Goal: Task Accomplishment & Management: Complete application form

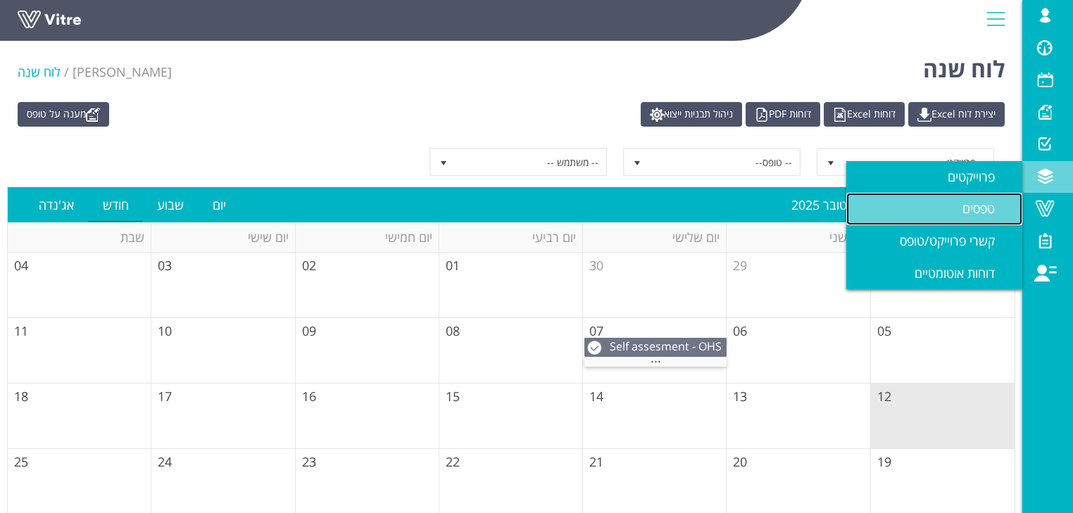
click at [989, 211] on span "טפסים" at bounding box center [987, 208] width 49 height 17
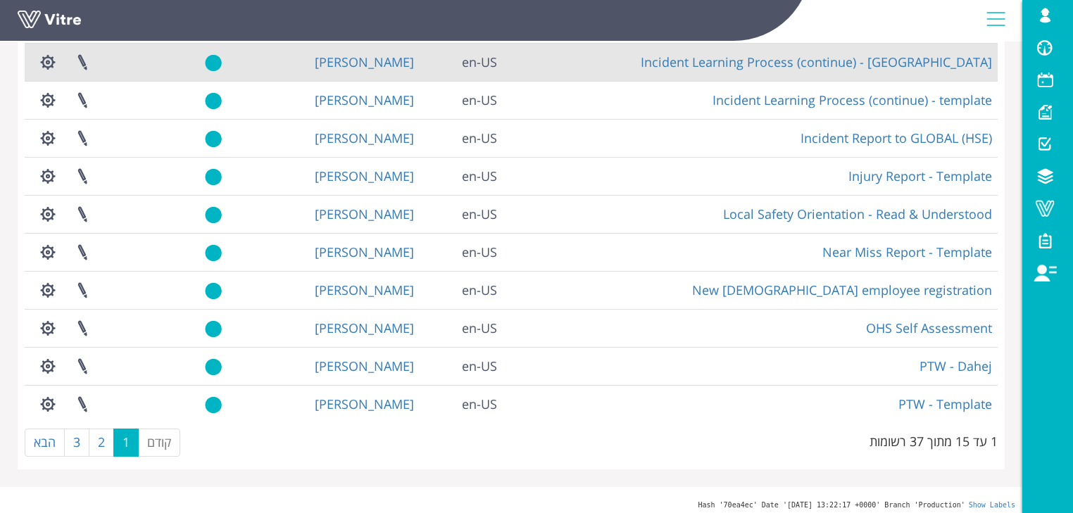
scroll to position [330, 0]
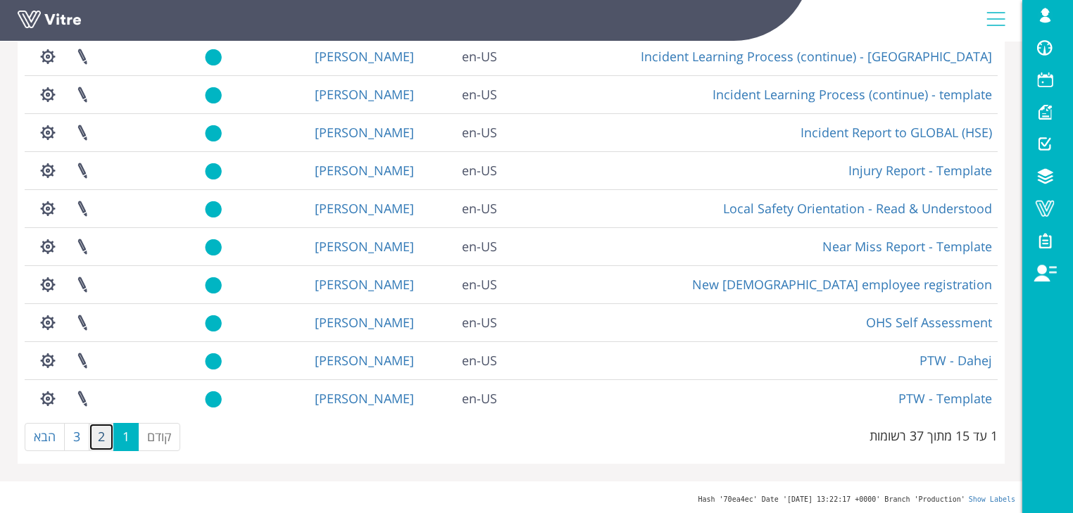
click at [98, 433] on link "2" at bounding box center [101, 437] width 25 height 28
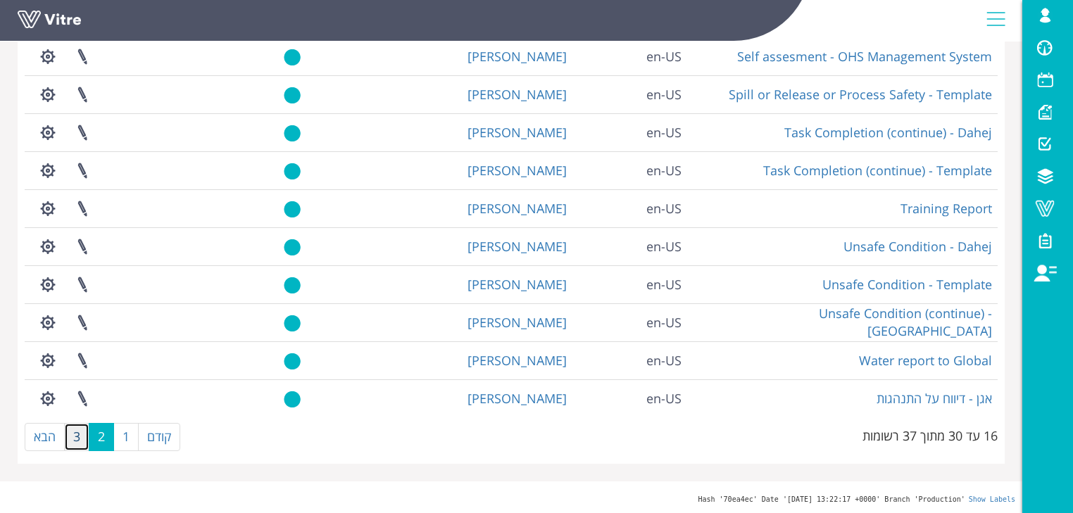
click at [81, 442] on link "3" at bounding box center [76, 437] width 25 height 28
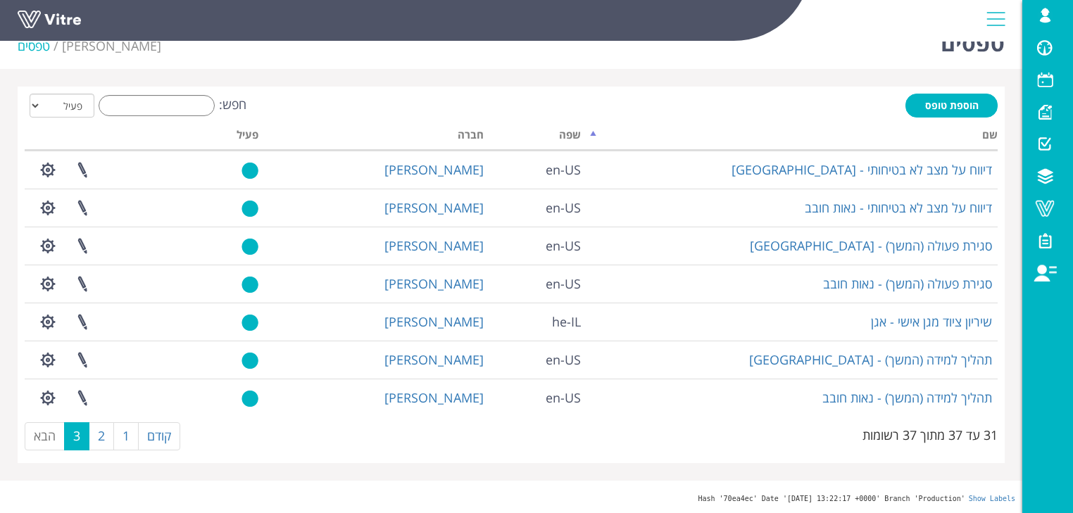
scroll to position [25, 0]
click at [952, 99] on link "הוספת טופס" at bounding box center [952, 106] width 92 height 24
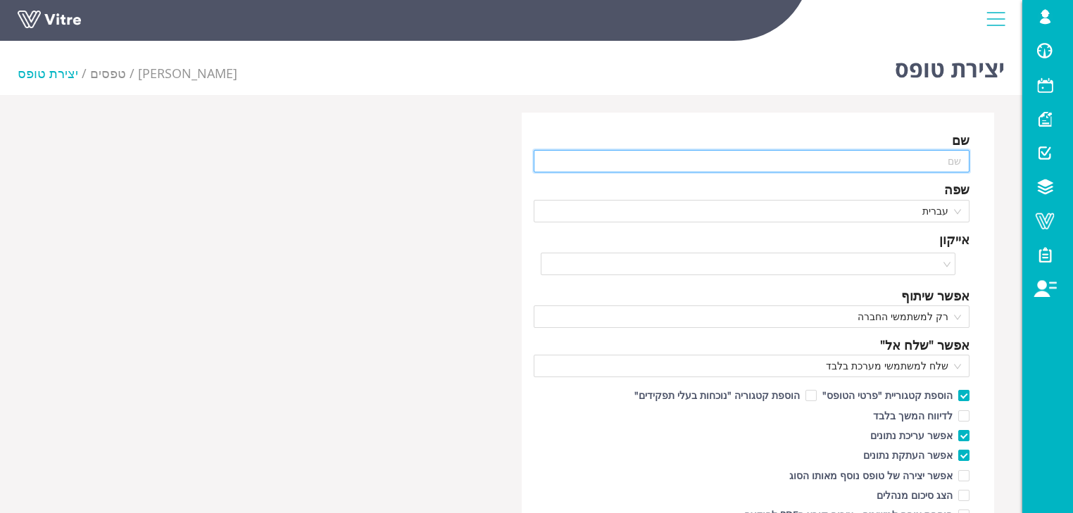
click at [861, 161] on input "text" at bounding box center [752, 161] width 436 height 23
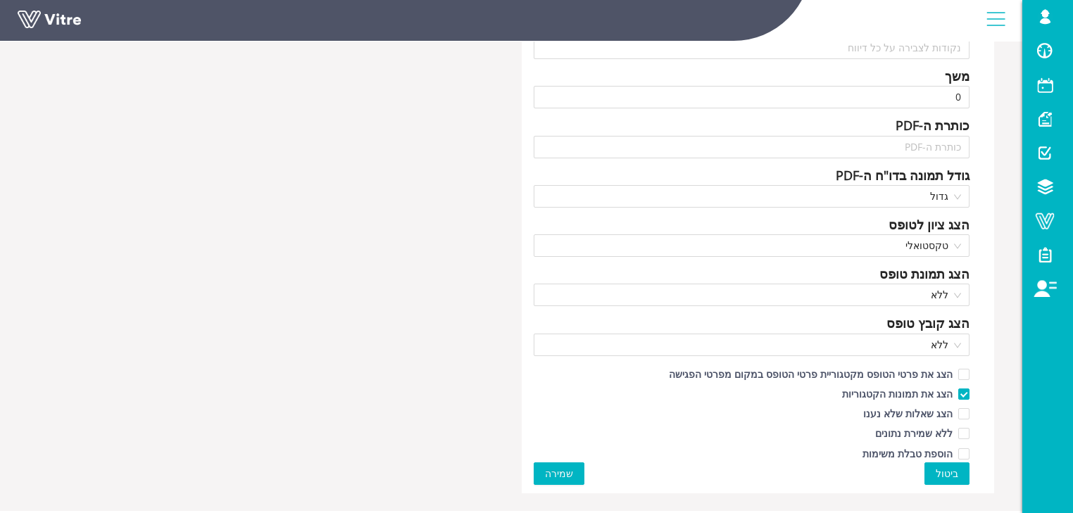
scroll to position [587, 0]
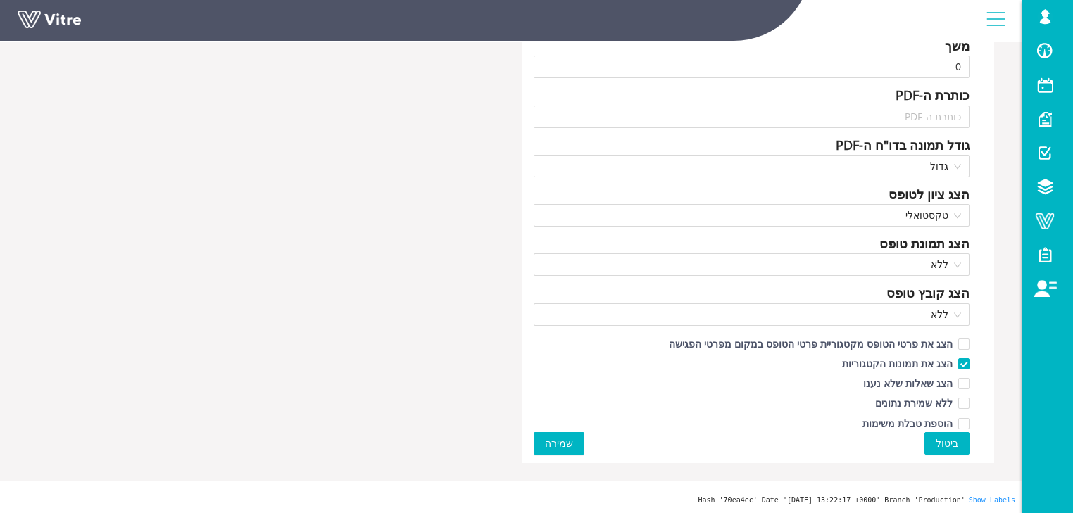
type input "בדיקת ציוד עם ברקוד"
click at [560, 441] on span "שמירה" at bounding box center [559, 443] width 28 height 15
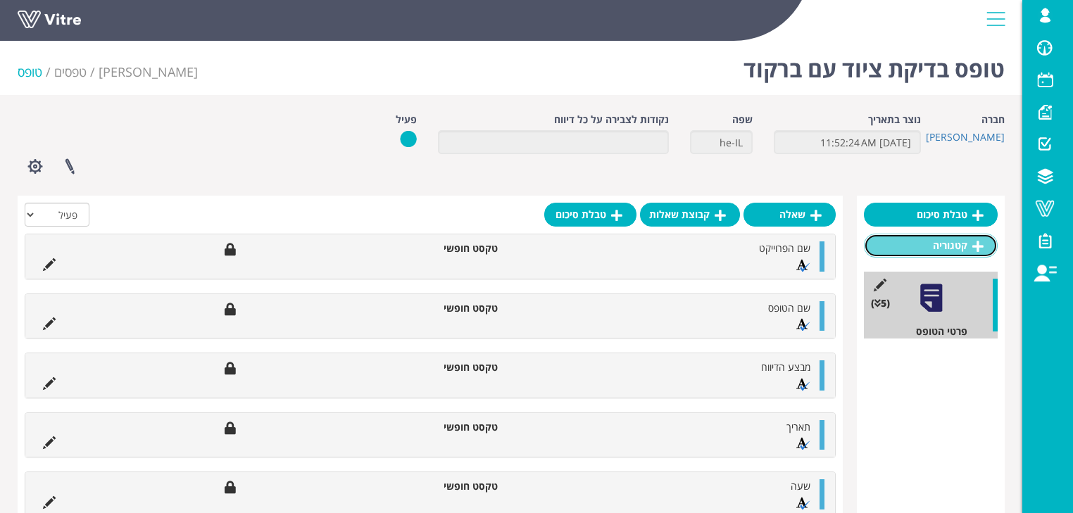
click at [944, 249] on link "קטגוריה" at bounding box center [931, 246] width 134 height 24
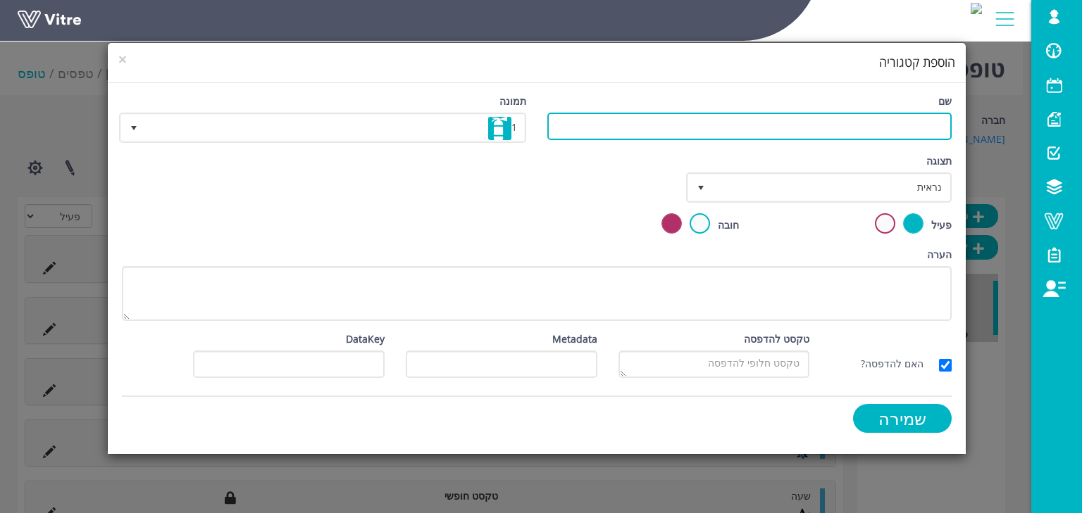
click at [916, 123] on input "שם" at bounding box center [749, 126] width 404 height 27
type input "בדיקה"
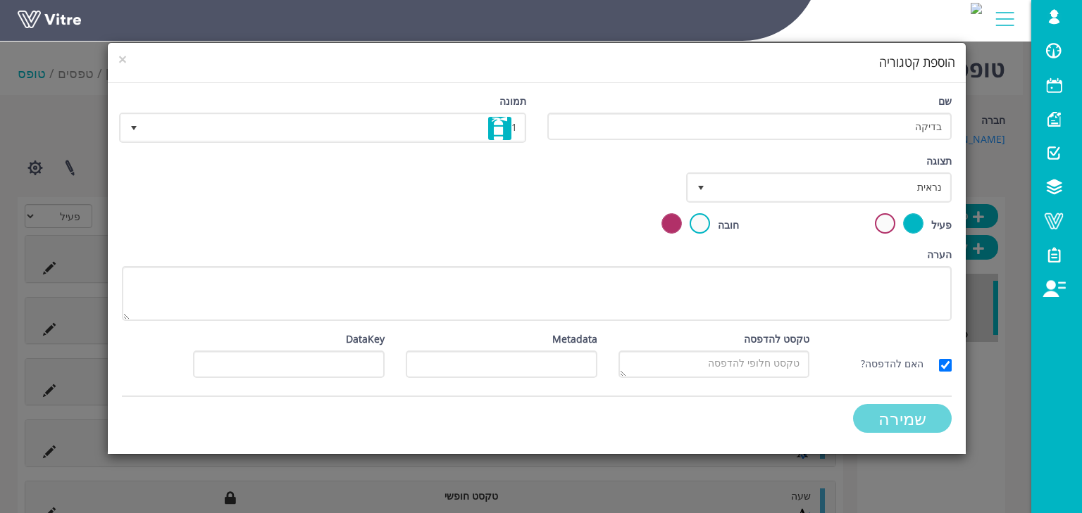
click at [915, 424] on input "שמירה" at bounding box center [902, 418] width 99 height 29
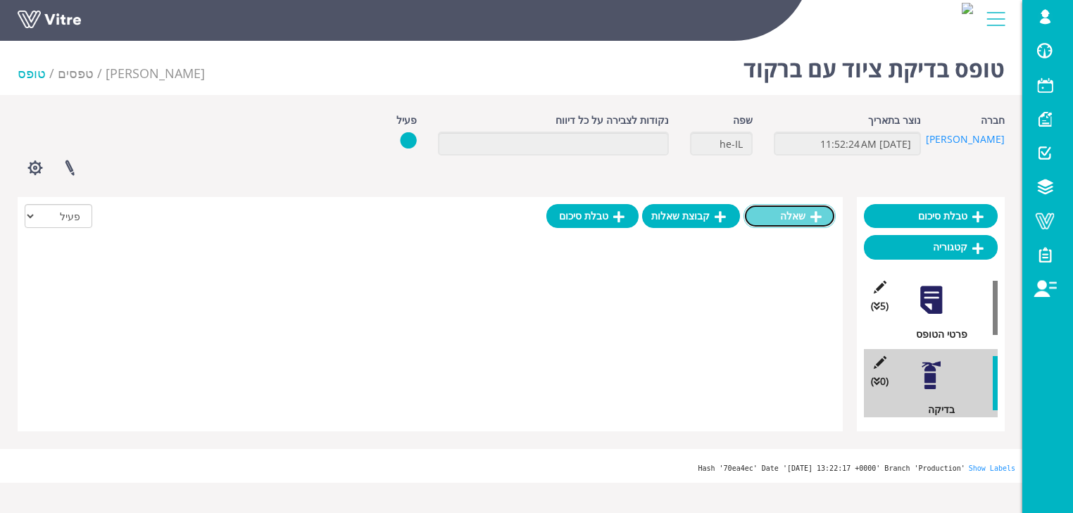
click at [806, 214] on link "שאלה" at bounding box center [790, 216] width 92 height 24
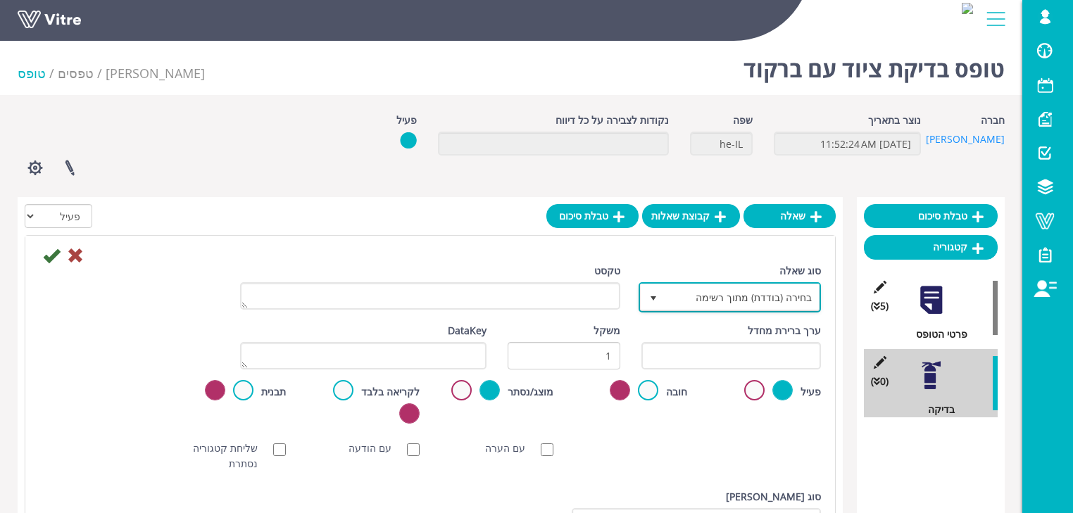
click at [723, 297] on span "בחירה (בודדת) מתוך רשימה" at bounding box center [743, 297] width 154 height 25
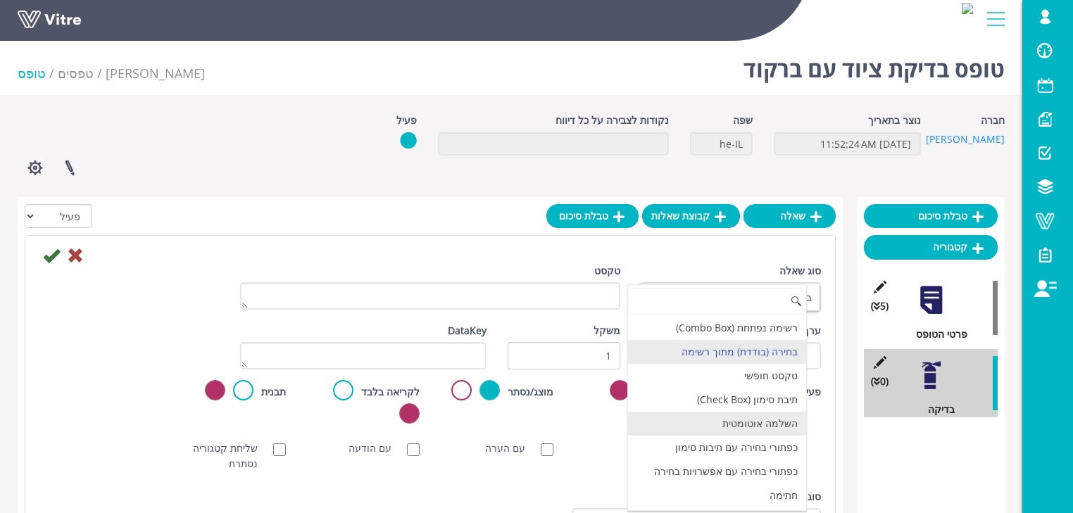
click at [775, 424] on li "השלמה אוטומטית" at bounding box center [717, 424] width 179 height 24
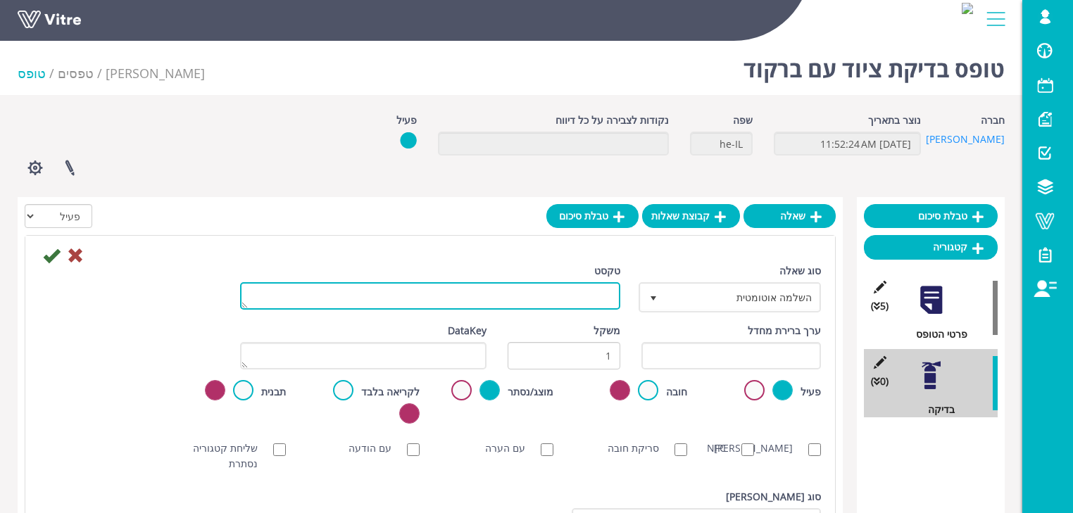
click at [591, 290] on textarea "טקסט" at bounding box center [430, 295] width 380 height 27
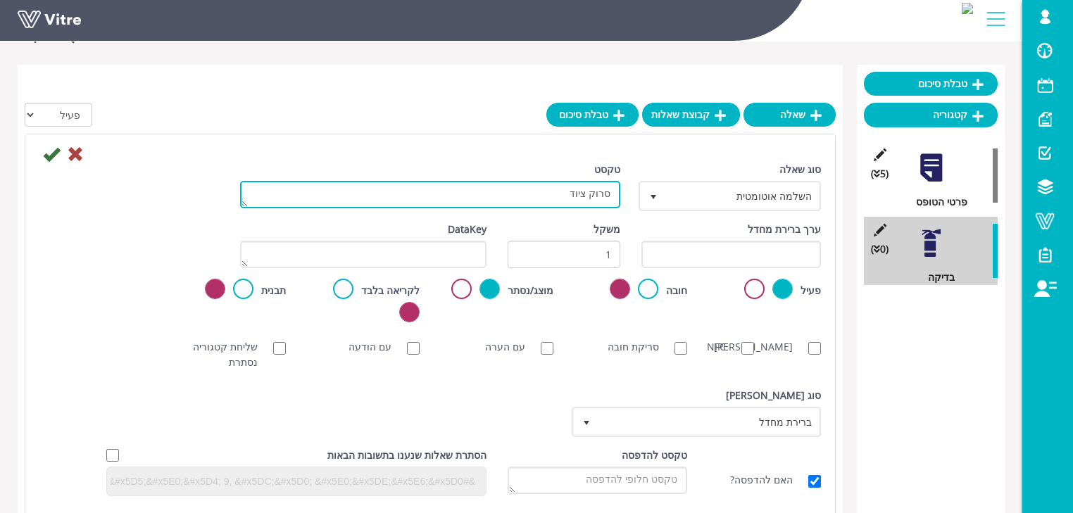
scroll to position [168, 0]
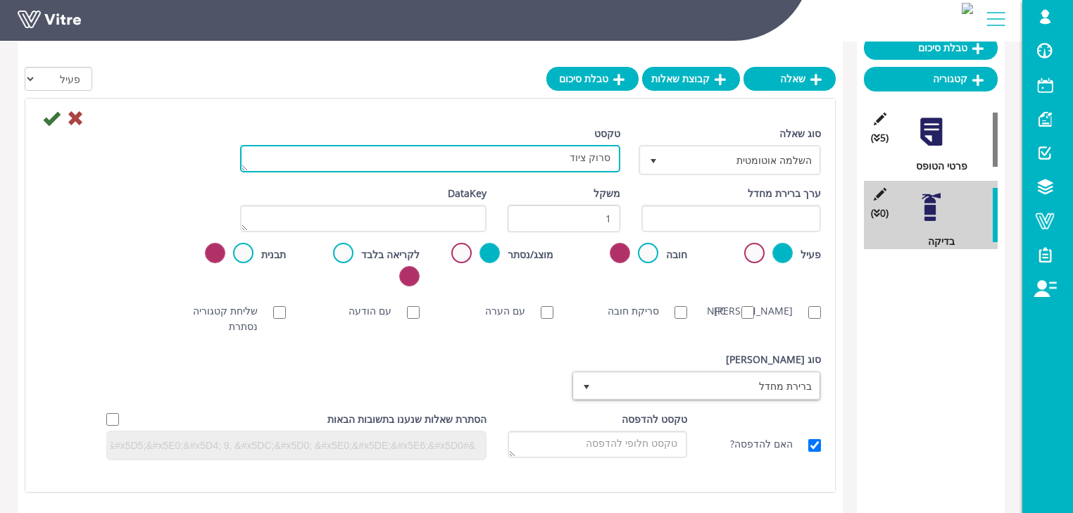
type textarea "סרוק ציוד"
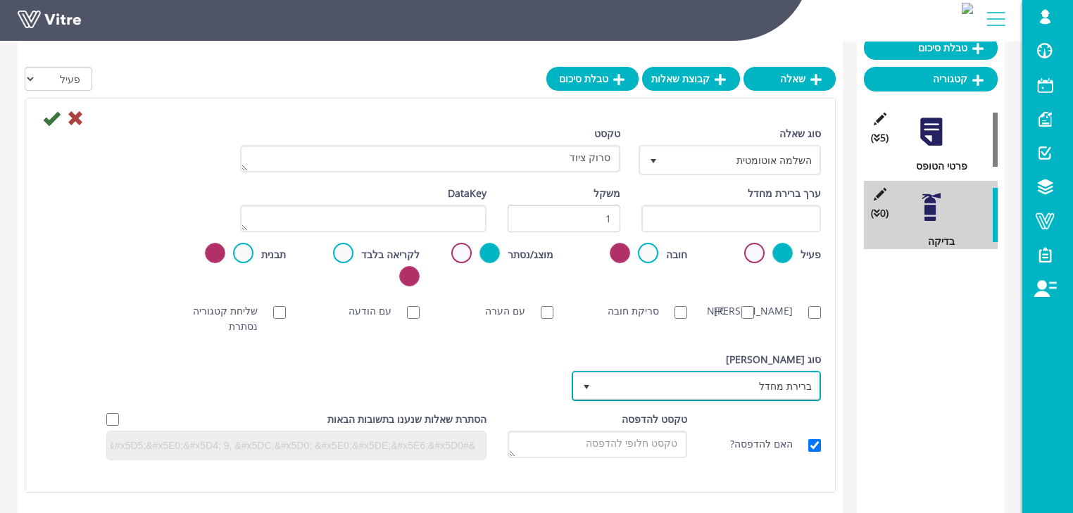
click at [603, 373] on span "ברירת מחדל" at bounding box center [709, 385] width 221 height 25
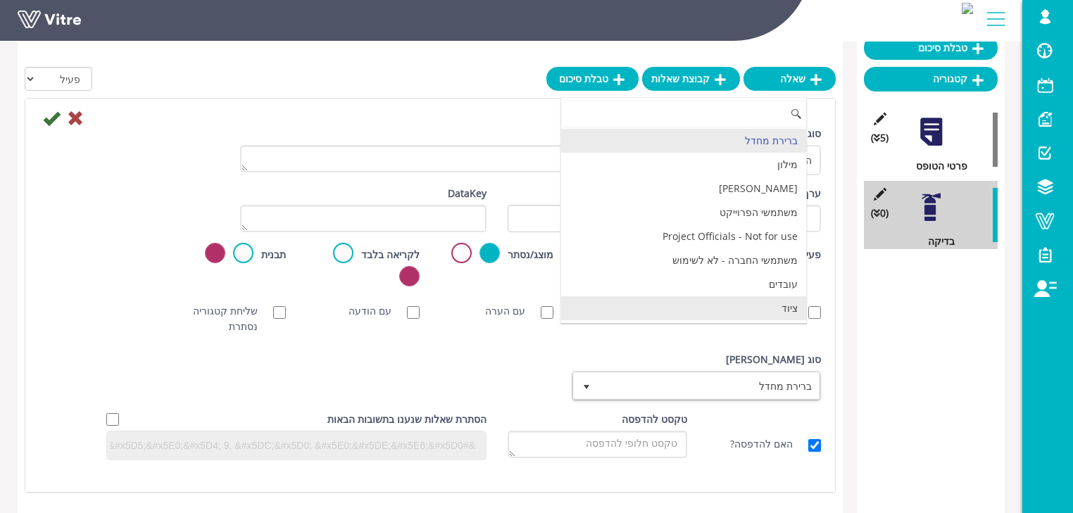
click at [786, 309] on li "ציוד" at bounding box center [684, 309] width 246 height 24
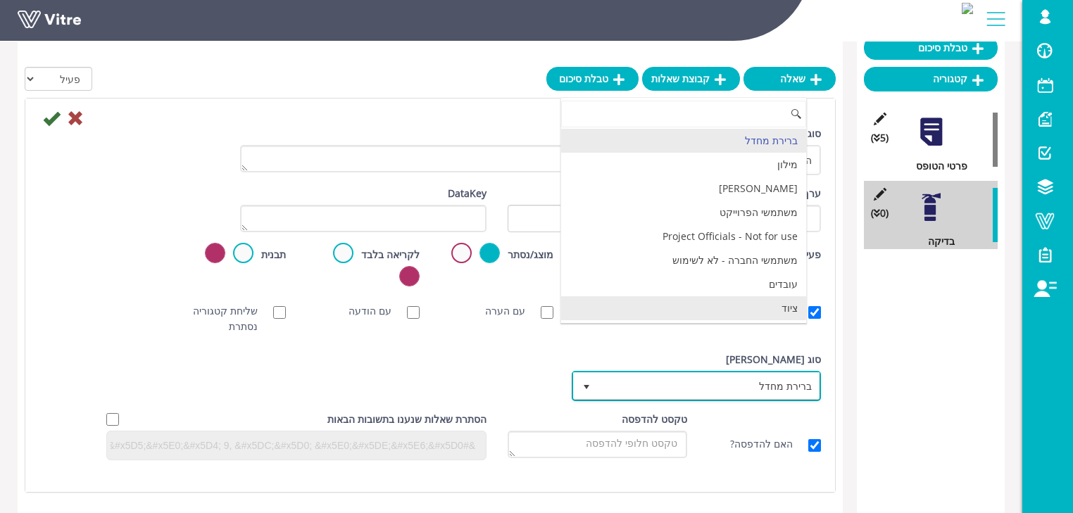
checkbox input "true"
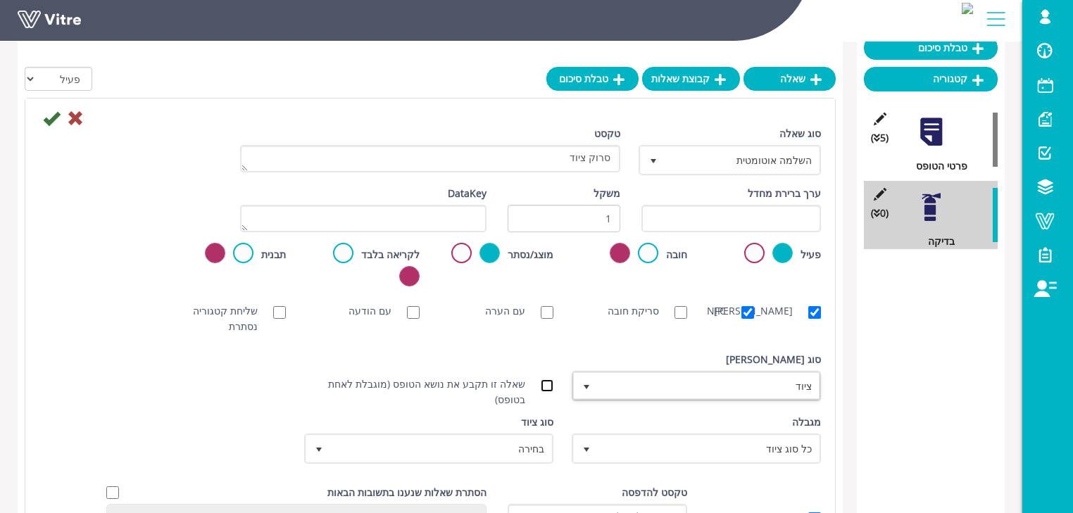
click at [547, 380] on input "שאלה זו תקבע את נושא הטופס (מוגבלת לאחת בטופס)" at bounding box center [547, 386] width 13 height 13
checkbox input "true"
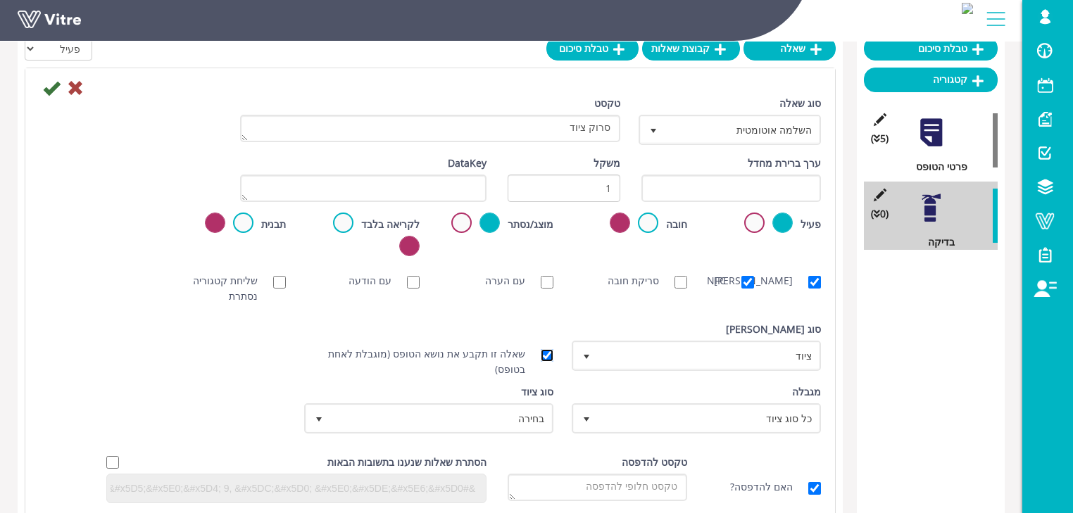
scroll to position [113, 0]
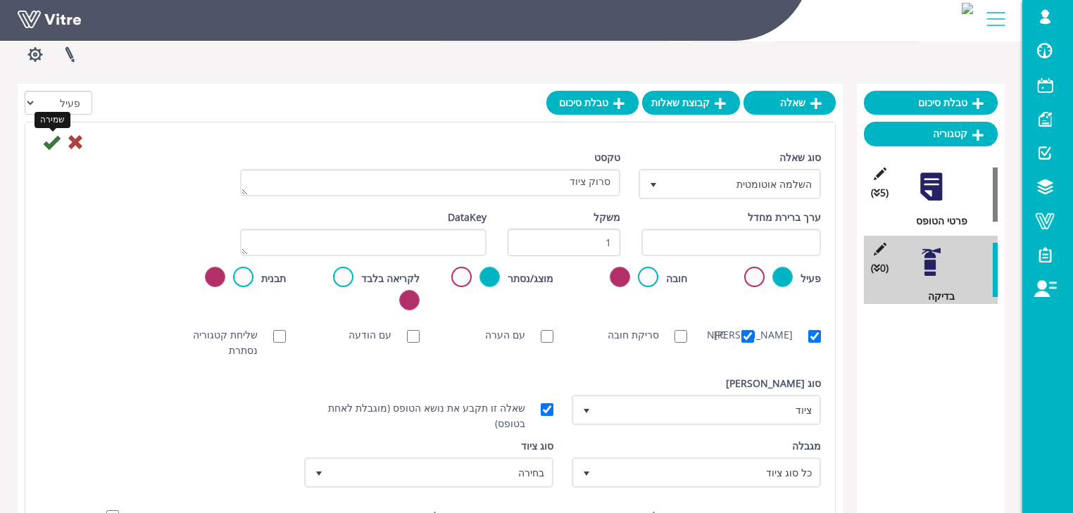
click at [54, 143] on icon at bounding box center [51, 142] width 17 height 17
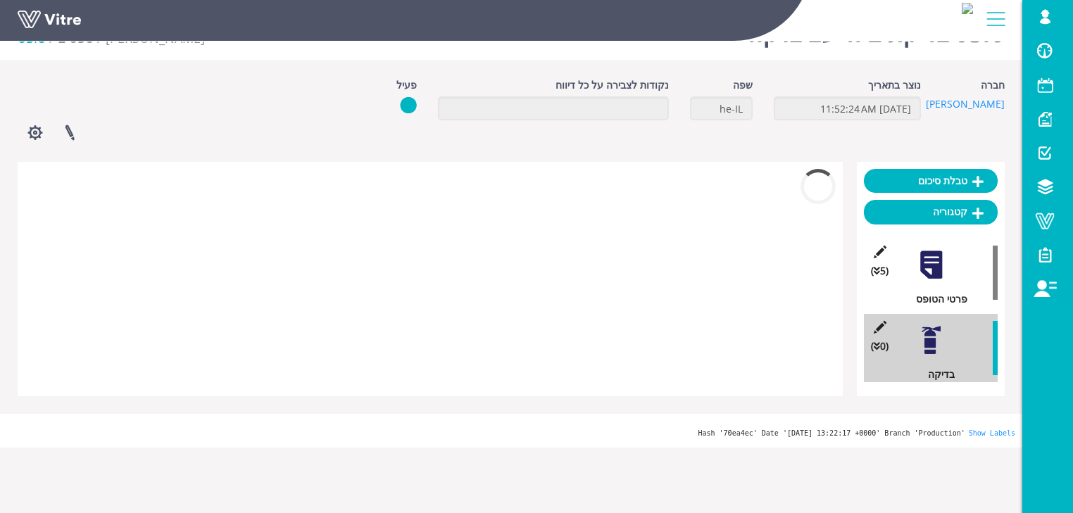
scroll to position [35, 0]
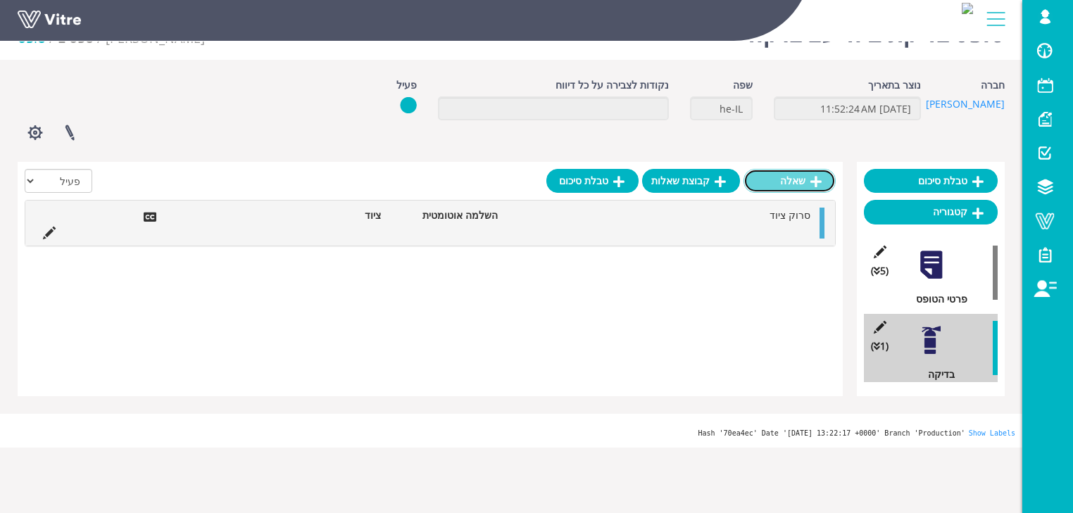
click at [817, 180] on icon at bounding box center [816, 181] width 11 height 13
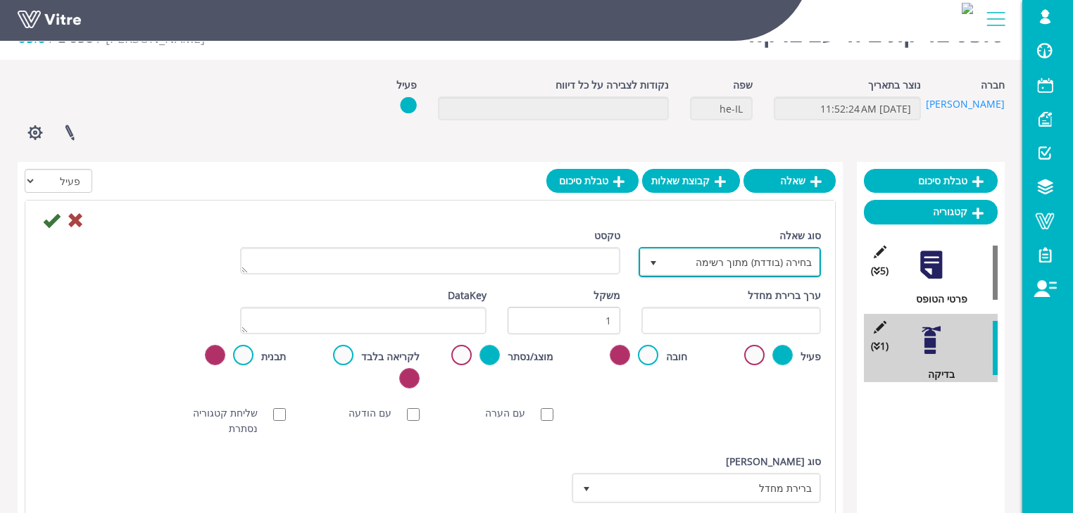
click at [748, 265] on span "בחירה (בודדת) מתוך רשימה" at bounding box center [743, 261] width 154 height 25
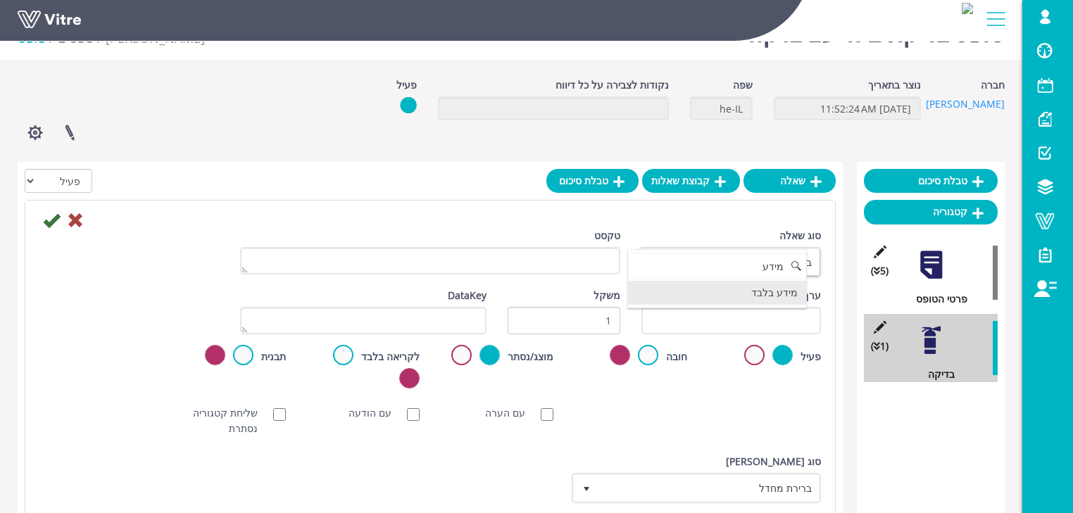
click at [768, 296] on li "מידע בלבד" at bounding box center [717, 293] width 179 height 24
type input "מידע"
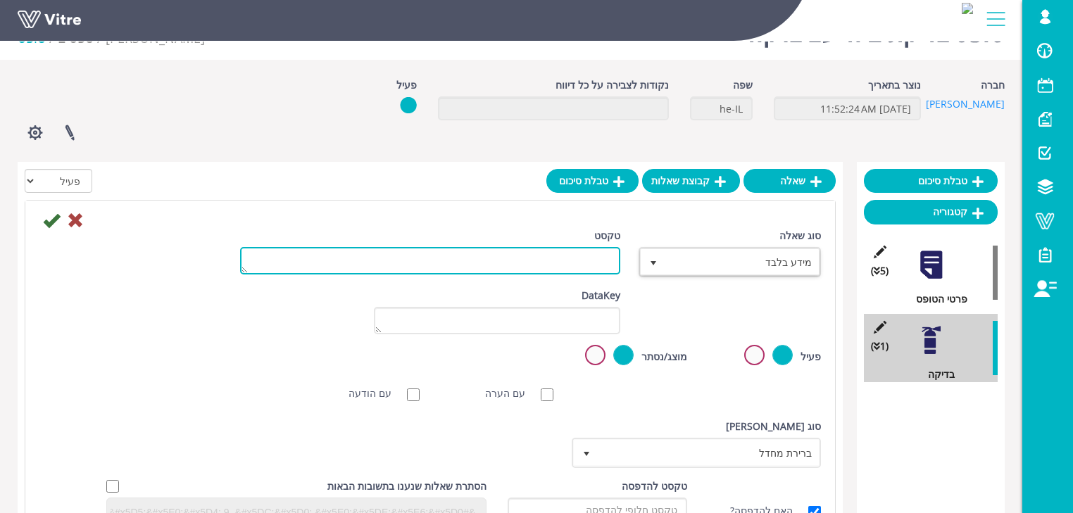
click at [583, 266] on textarea "טקסט" at bounding box center [430, 260] width 380 height 27
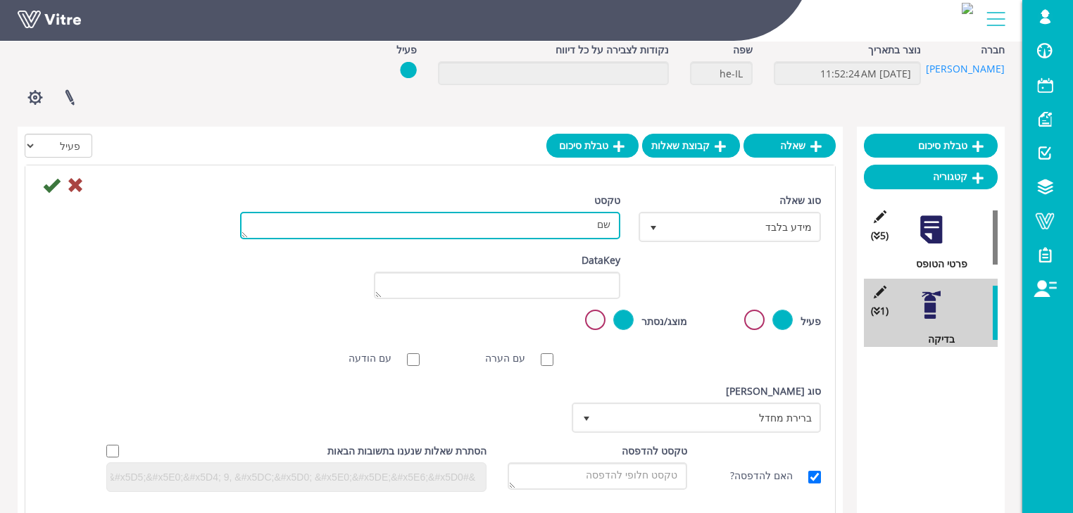
scroll to position [148, 0]
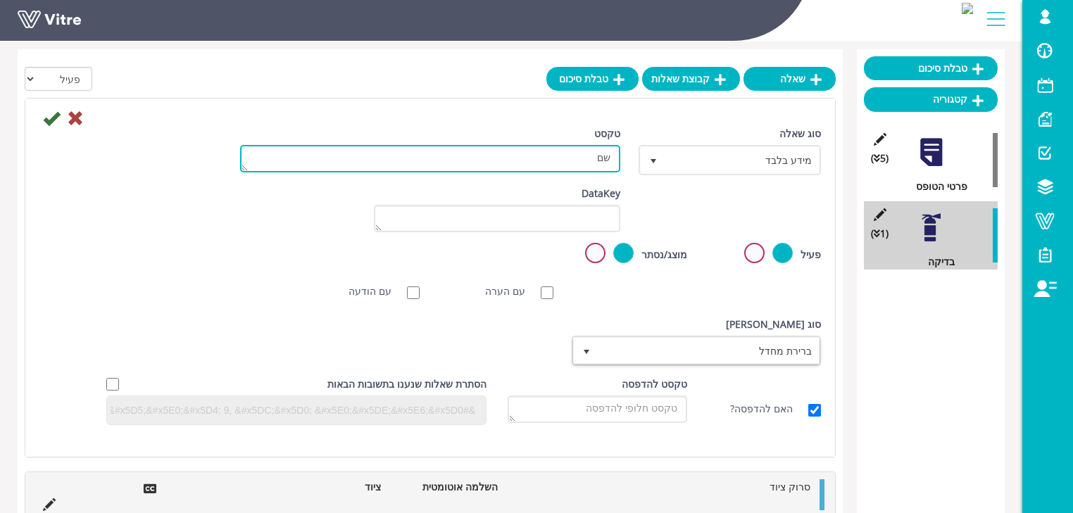
type textarea "שם"
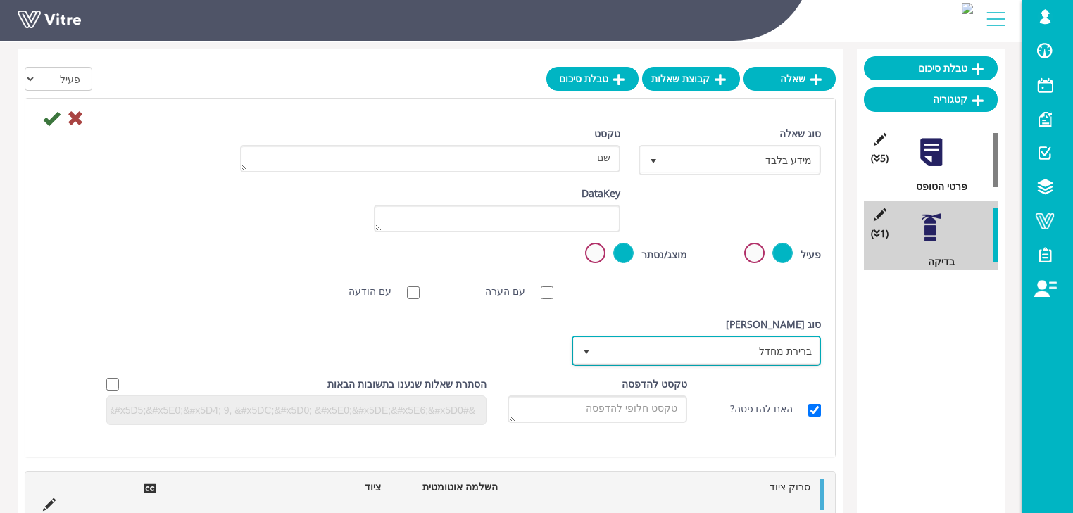
click at [642, 347] on span "ברירת מחדל" at bounding box center [709, 350] width 221 height 25
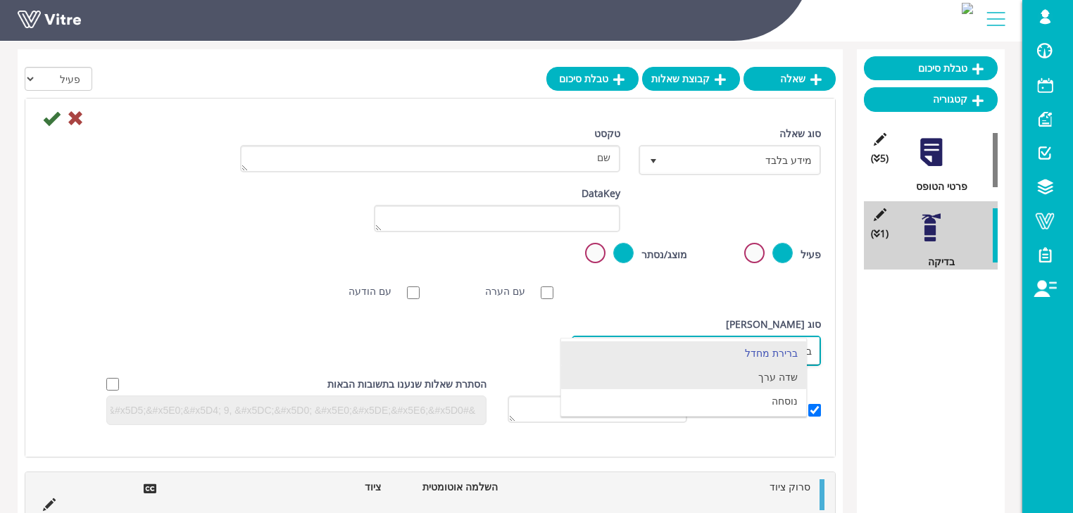
click at [752, 376] on li "שדה ערך" at bounding box center [684, 378] width 246 height 24
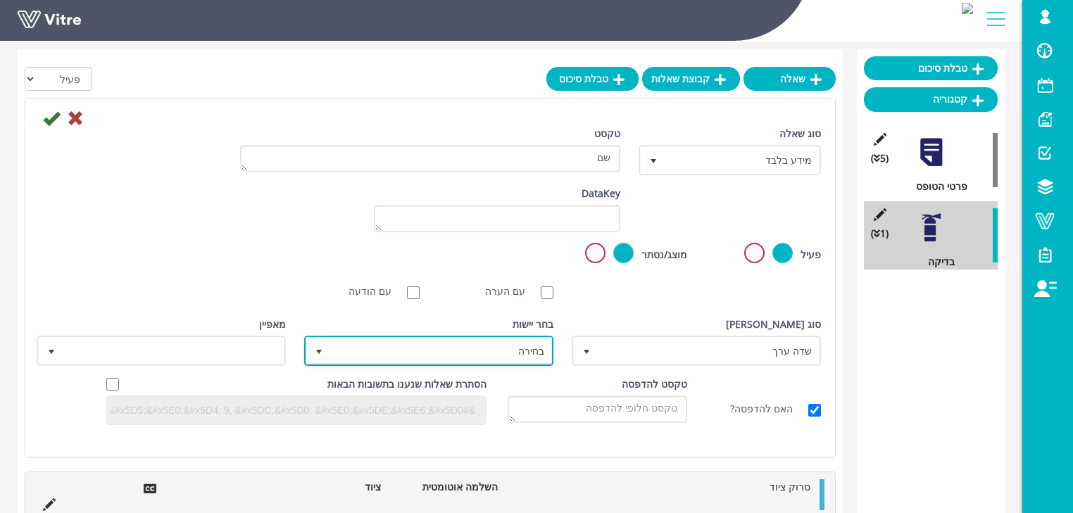
click at [523, 346] on span "בחירה" at bounding box center [441, 350] width 221 height 25
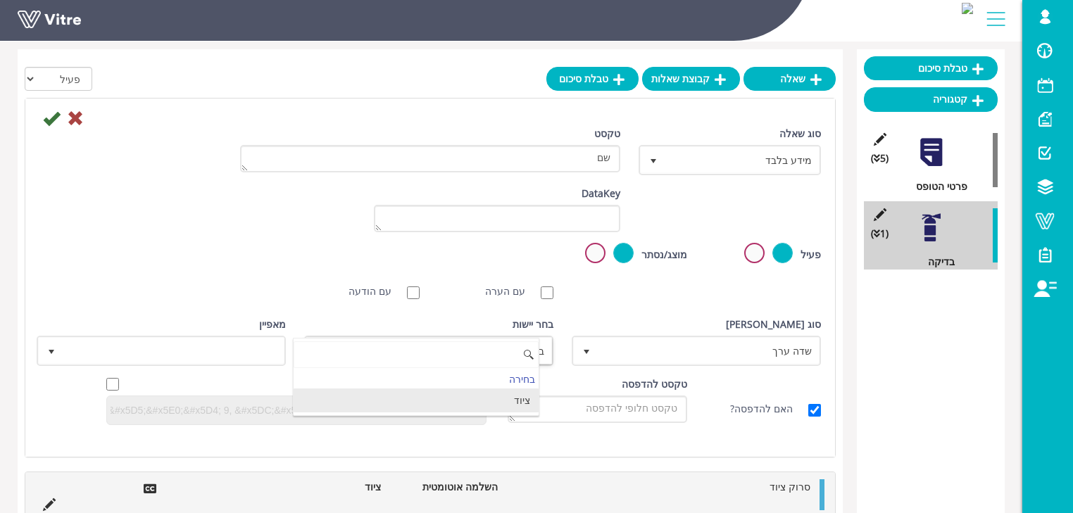
click at [524, 397] on li "ציוד" at bounding box center [417, 401] width 246 height 24
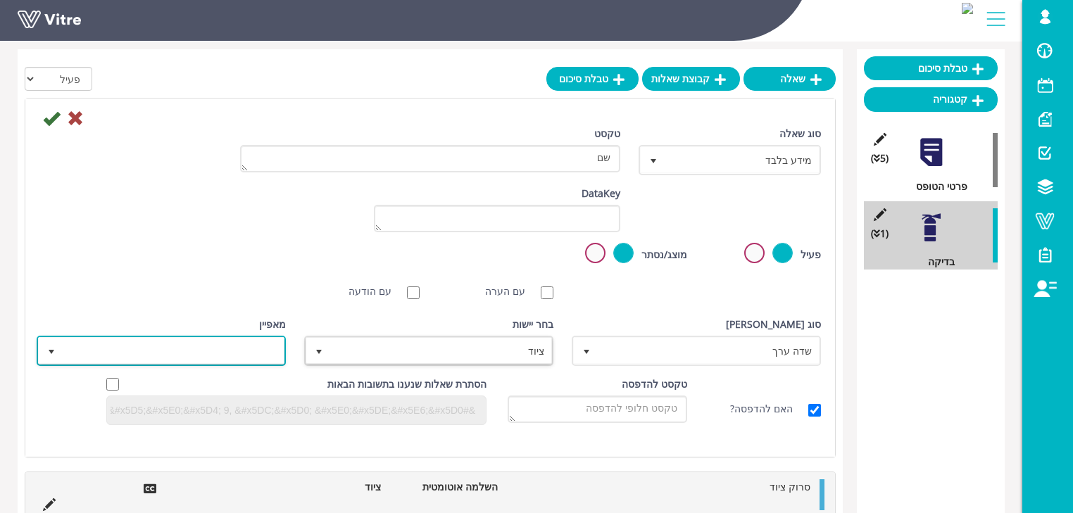
click at [224, 340] on span at bounding box center [173, 350] width 221 height 25
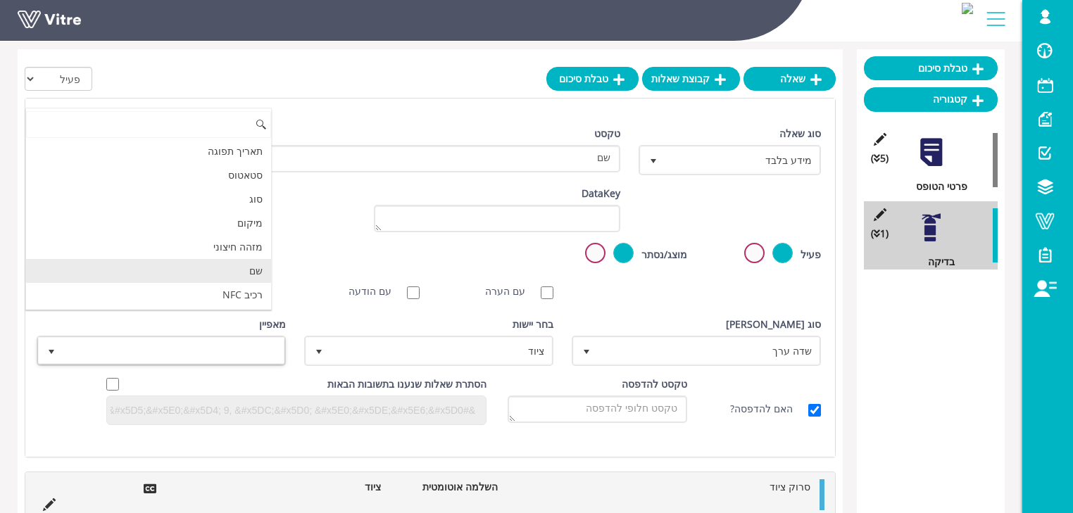
click at [242, 266] on li "שם" at bounding box center [149, 271] width 246 height 24
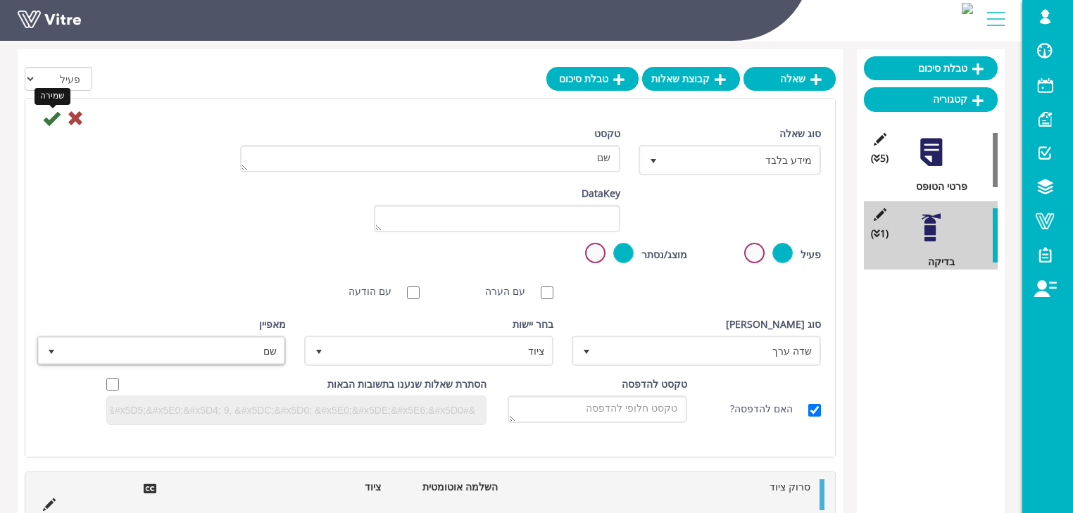
click at [50, 121] on icon at bounding box center [51, 118] width 17 height 17
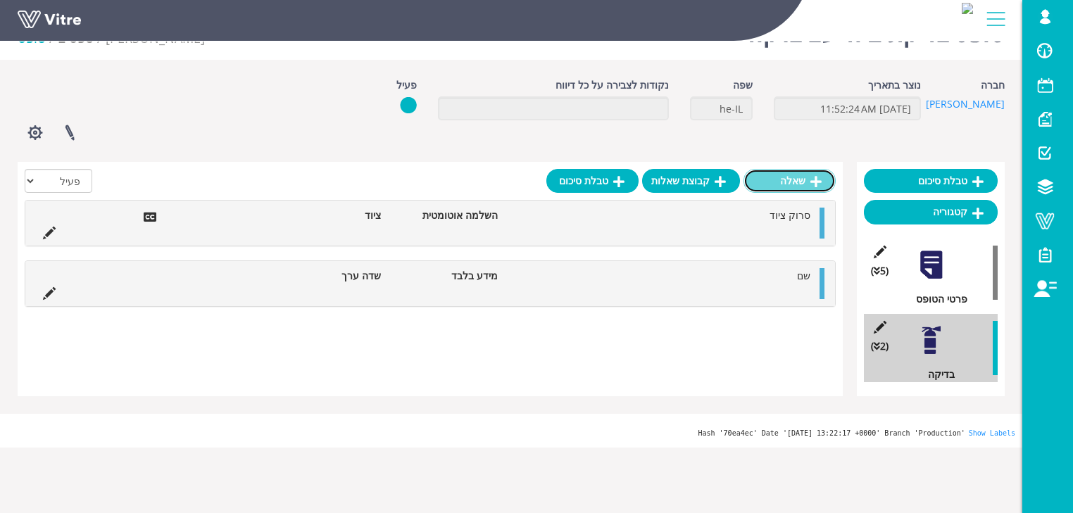
click at [820, 183] on icon at bounding box center [816, 181] width 11 height 13
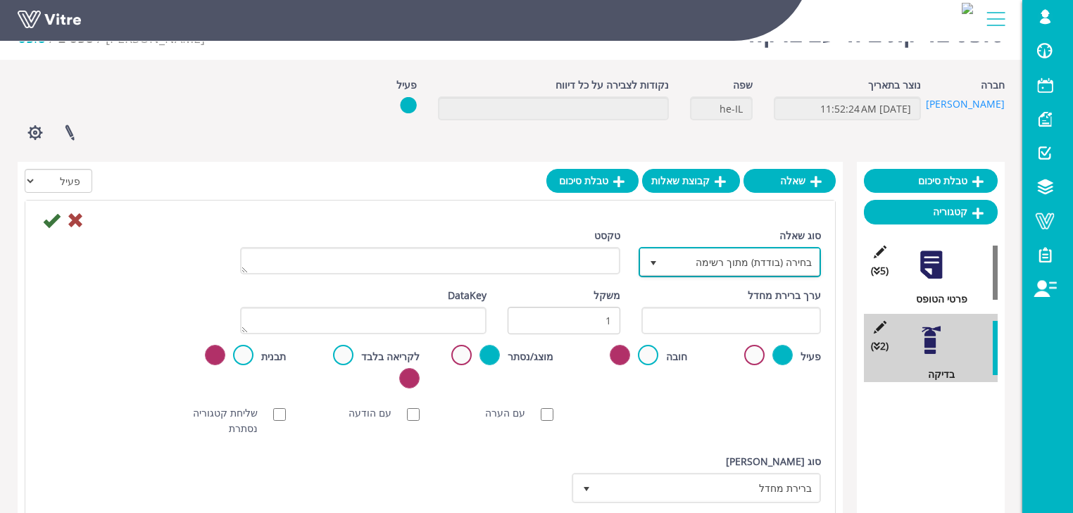
click at [761, 266] on span "בחירה (בודדת) מתוך רשימה" at bounding box center [743, 261] width 154 height 25
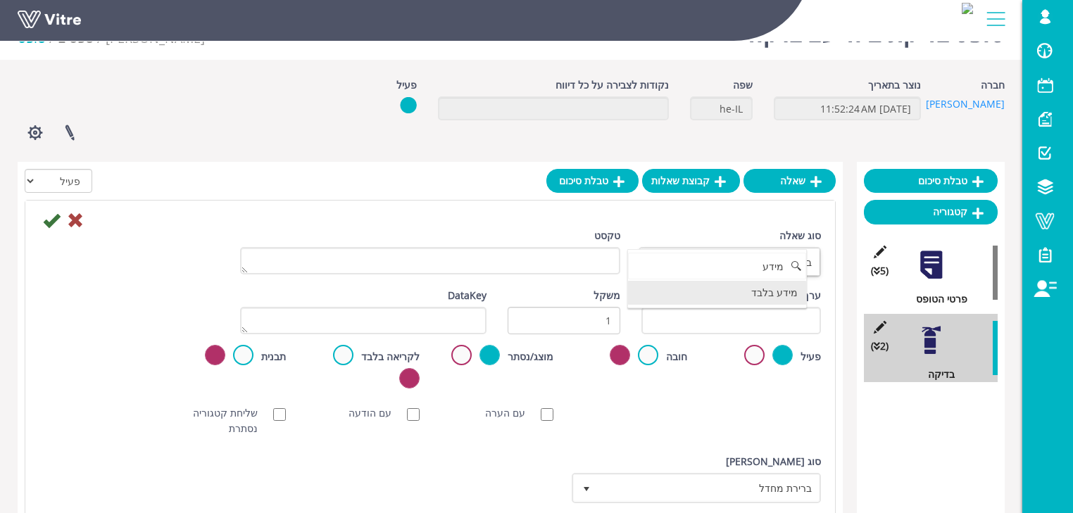
click at [772, 292] on li "מידע בלבד" at bounding box center [717, 293] width 179 height 24
type input "מידע"
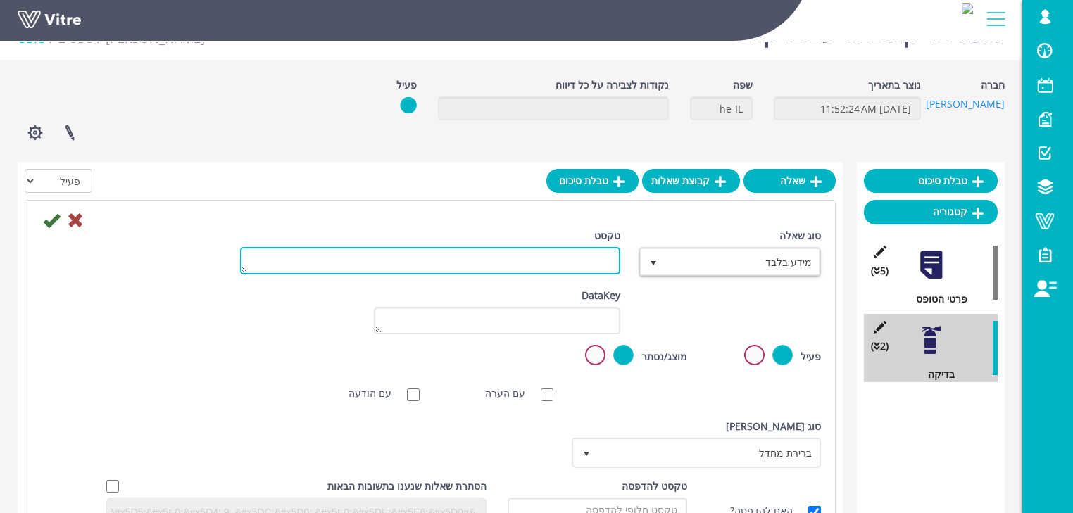
click at [592, 257] on textarea "טקסט" at bounding box center [430, 260] width 380 height 27
type textarea "ש"
type textarea "שדה מותאם"
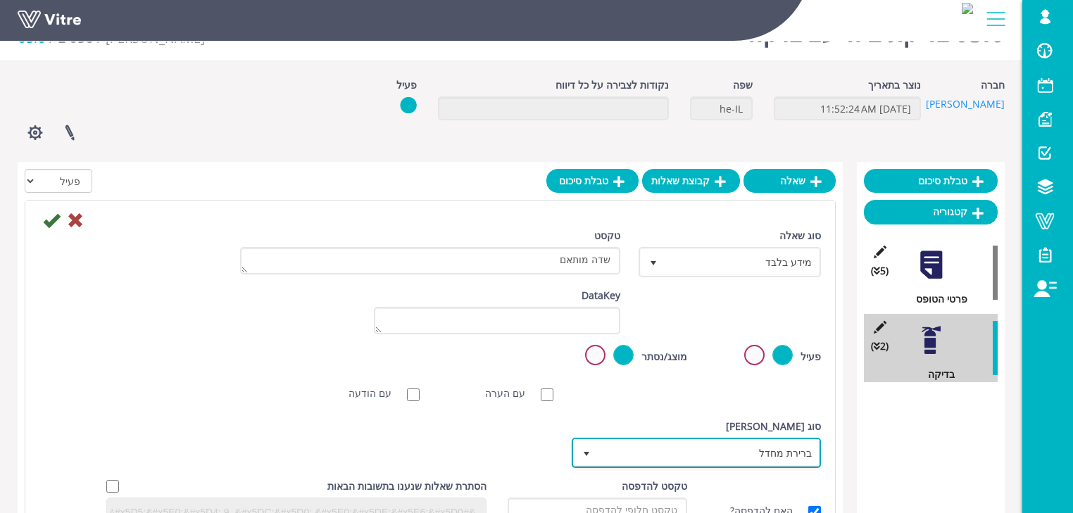
click at [714, 450] on span "ברירת מחדל" at bounding box center [709, 452] width 221 height 25
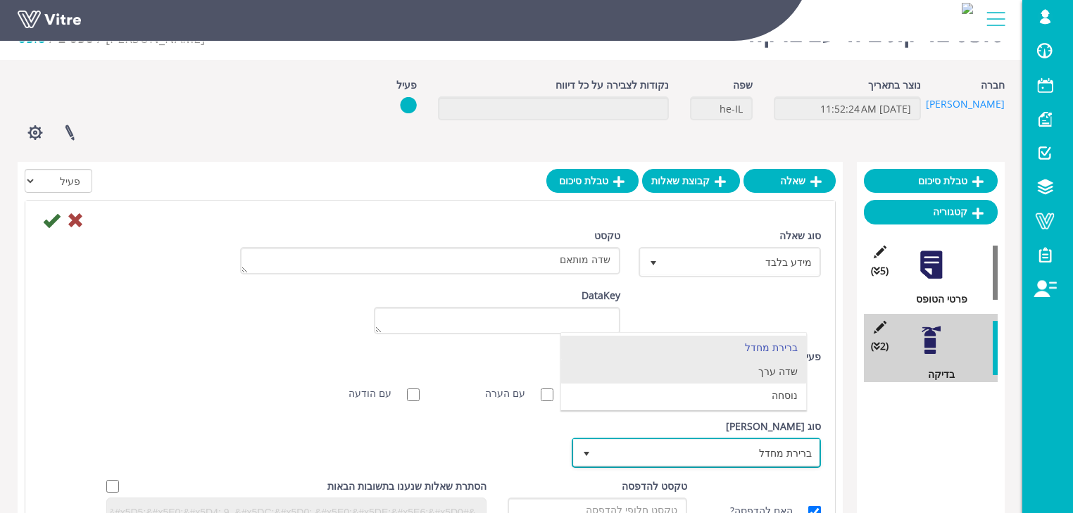
click at [747, 373] on li "שדה ערך" at bounding box center [684, 372] width 246 height 24
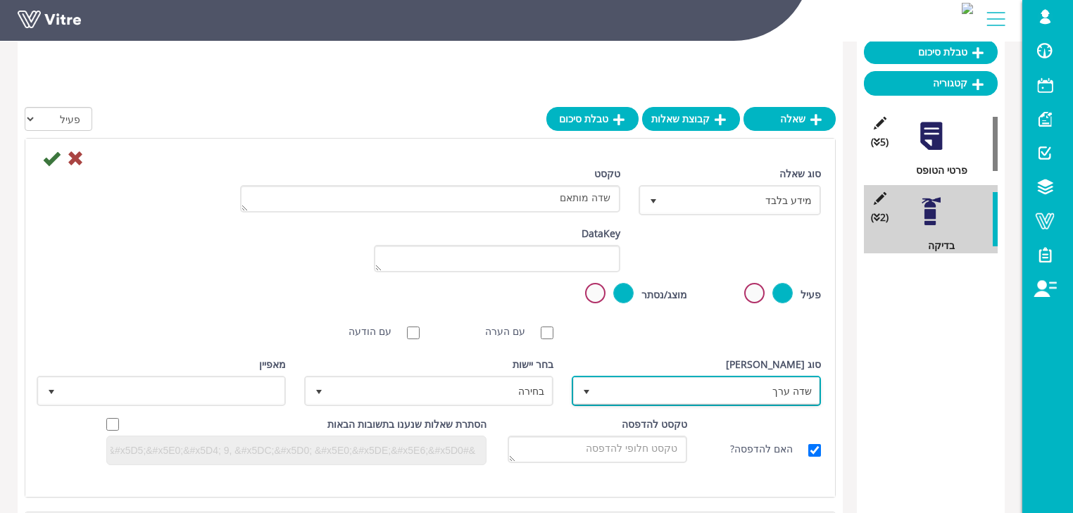
scroll to position [204, 0]
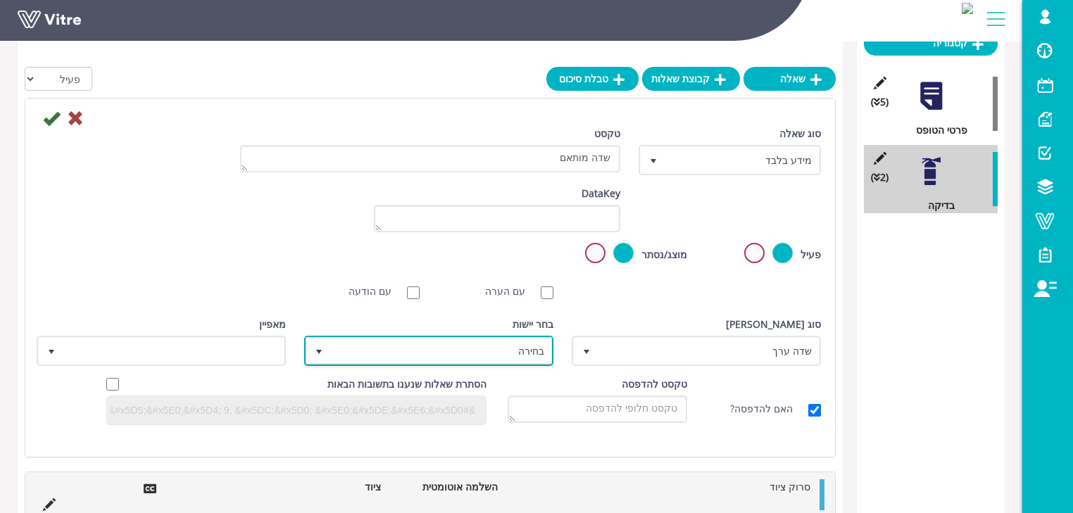
click at [462, 347] on span "בחירה" at bounding box center [441, 350] width 221 height 25
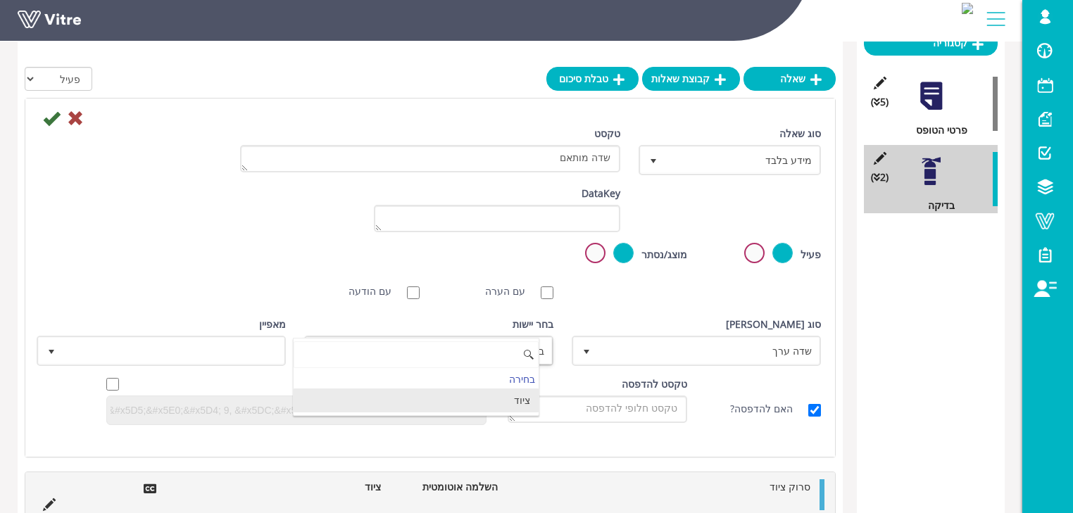
click at [502, 403] on li "ציוד" at bounding box center [417, 401] width 246 height 24
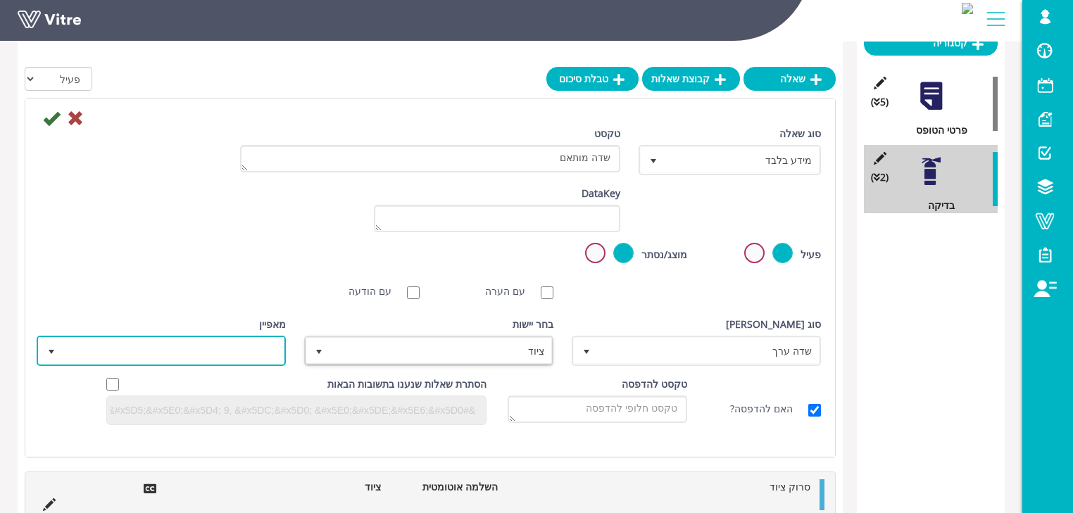
click at [248, 358] on span at bounding box center [173, 350] width 221 height 25
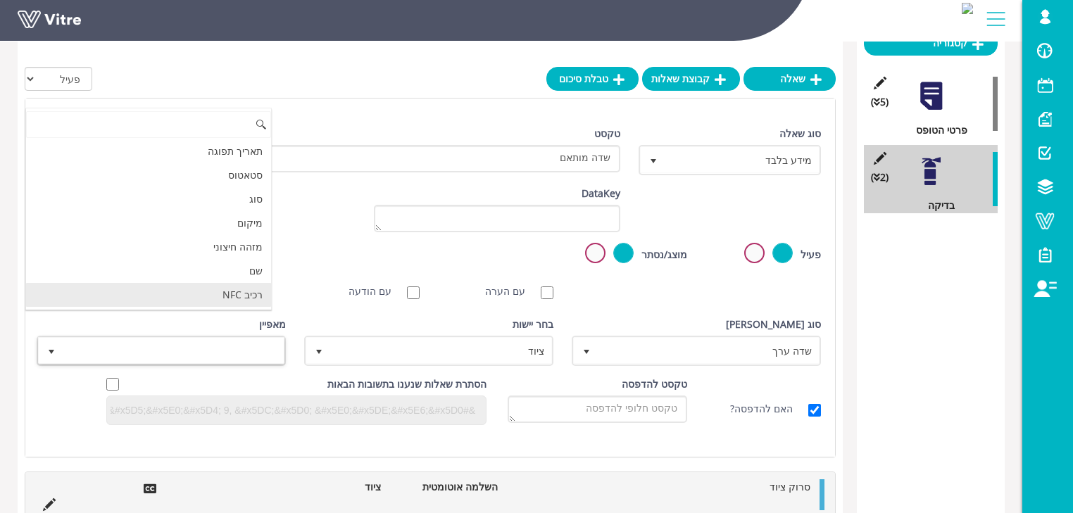
click at [254, 292] on li "רכיב NFC" at bounding box center [149, 295] width 246 height 24
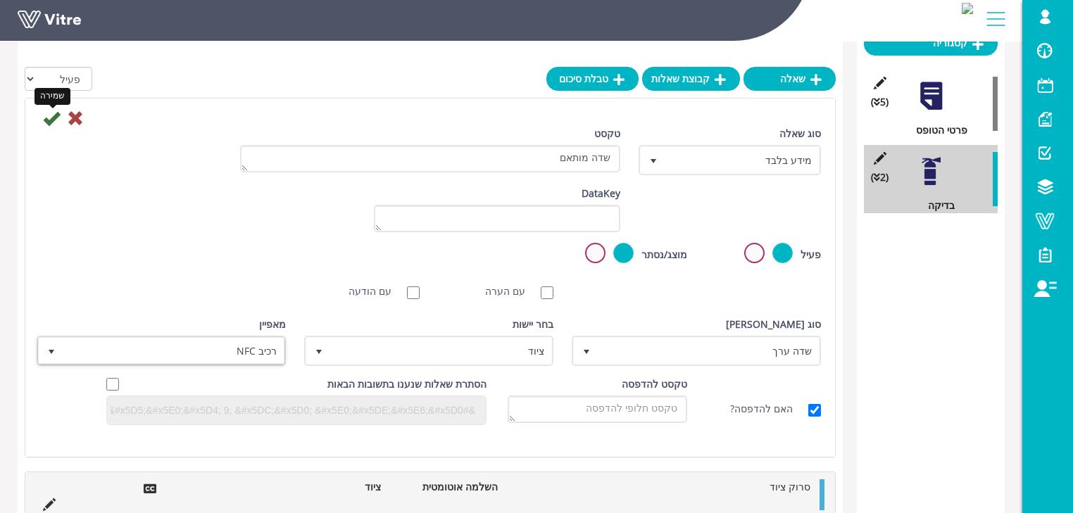
click at [51, 120] on icon at bounding box center [51, 118] width 17 height 17
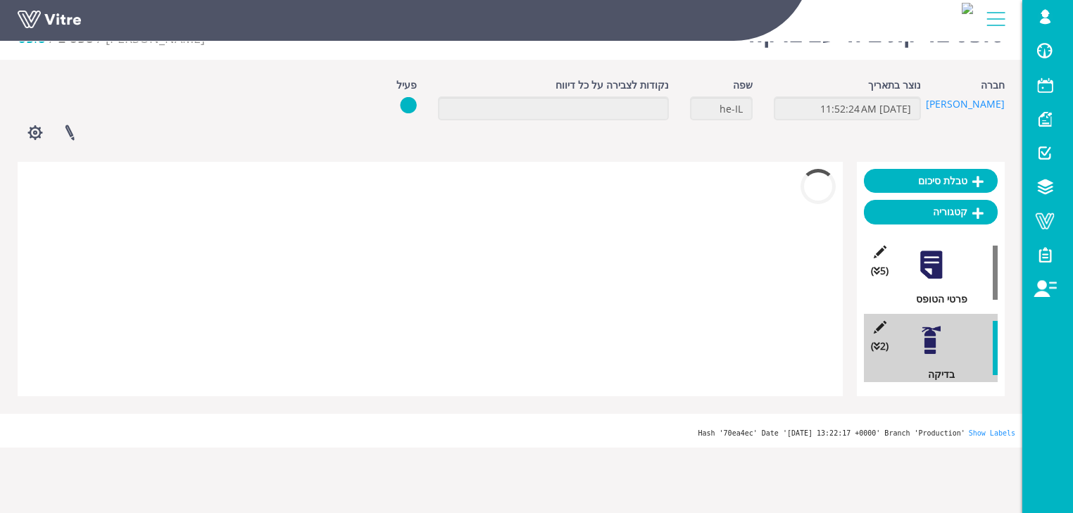
scroll to position [35, 0]
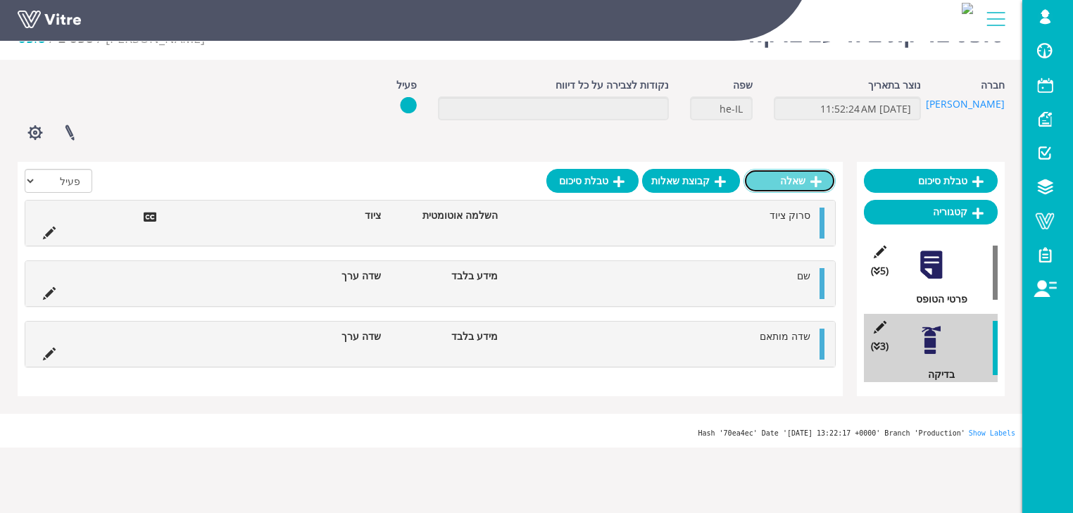
click at [809, 180] on link "שאלה" at bounding box center [790, 181] width 92 height 24
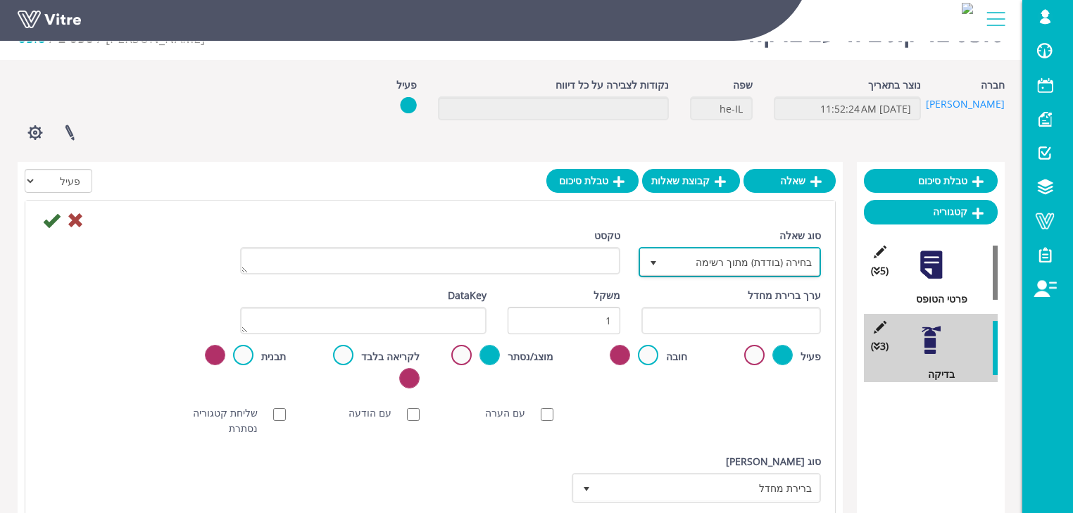
click at [742, 264] on span "בחירה (בודדת) מתוך רשימה" at bounding box center [743, 261] width 154 height 25
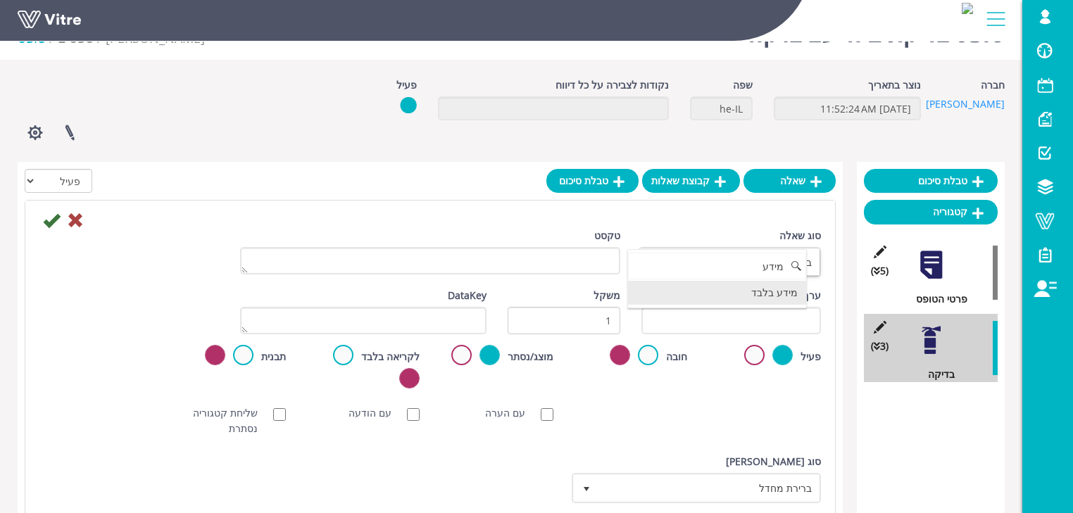
click at [756, 287] on li "מידע בלבד" at bounding box center [717, 293] width 179 height 24
type input "מידע"
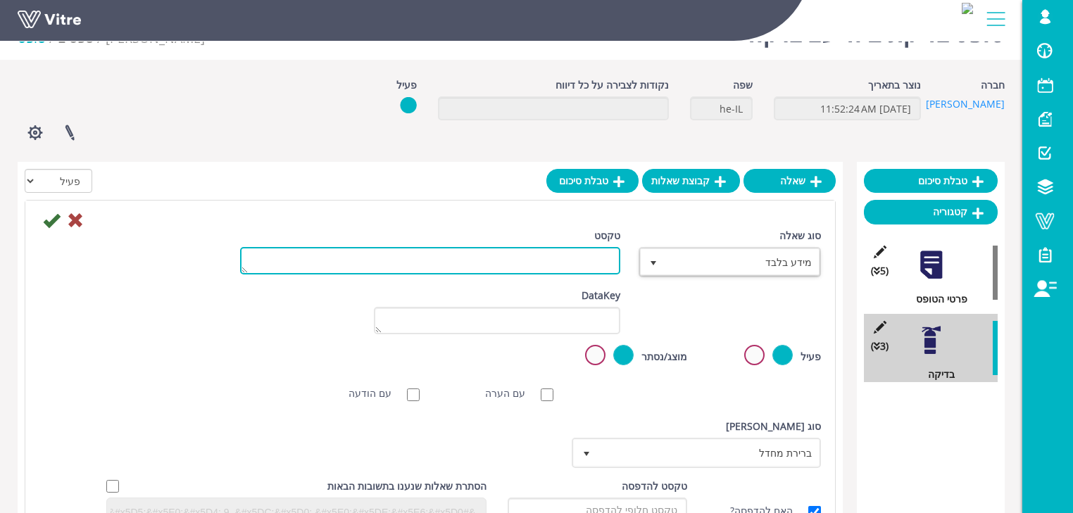
click at [594, 259] on textarea "טקסט" at bounding box center [430, 260] width 380 height 27
type textarea "ID"
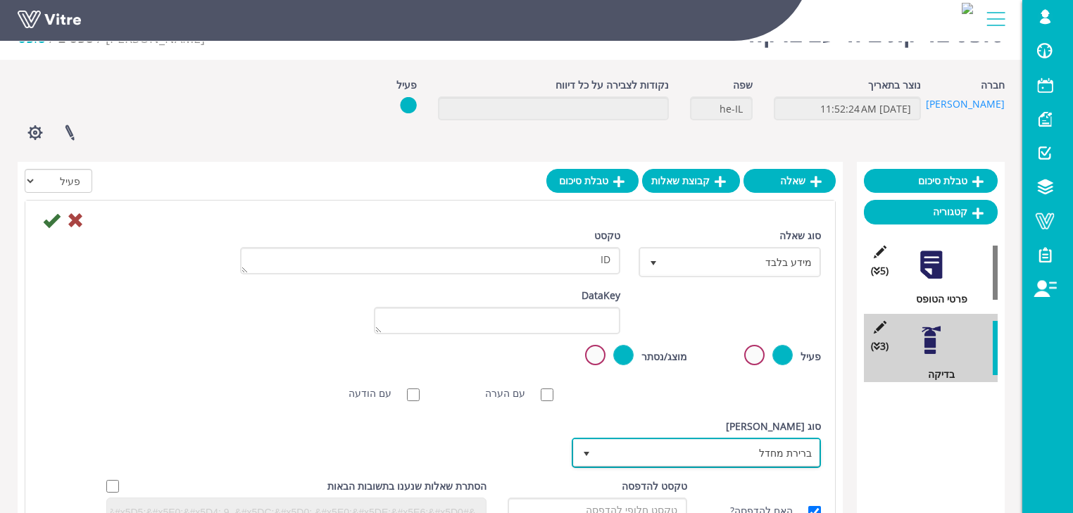
click at [713, 453] on span "ברירת מחדל" at bounding box center [709, 452] width 221 height 25
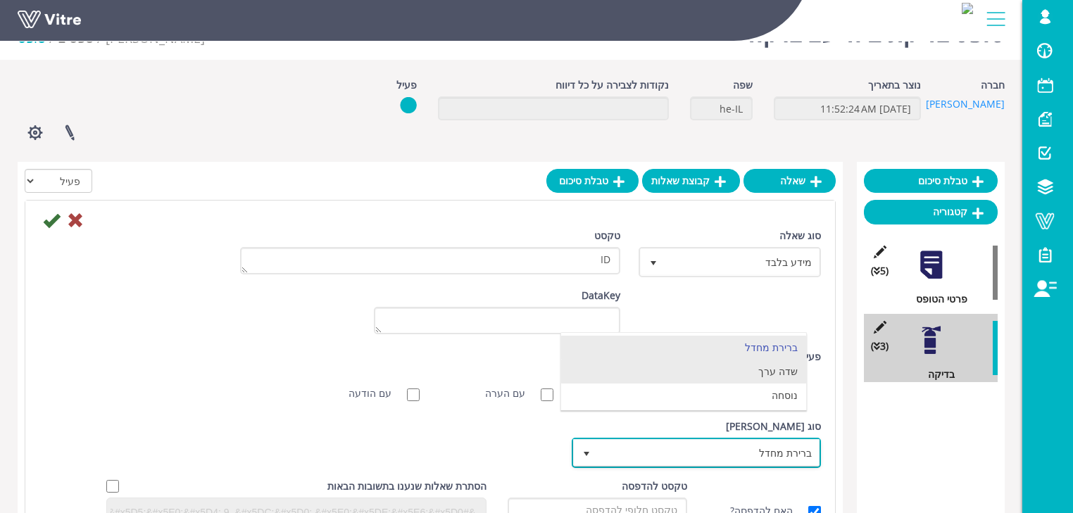
click at [770, 373] on li "שדה ערך" at bounding box center [684, 372] width 246 height 24
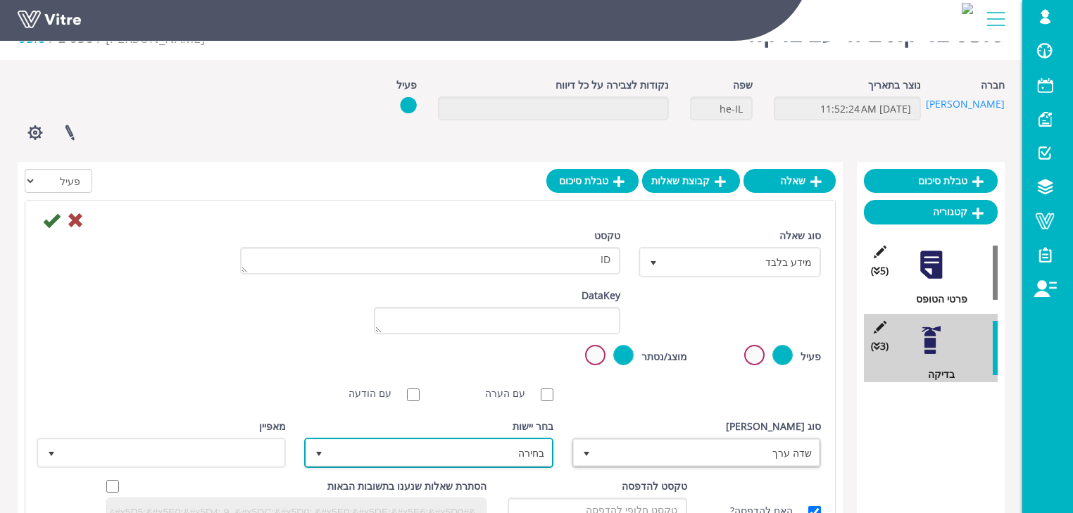
click at [430, 452] on span "בחירה" at bounding box center [441, 452] width 221 height 25
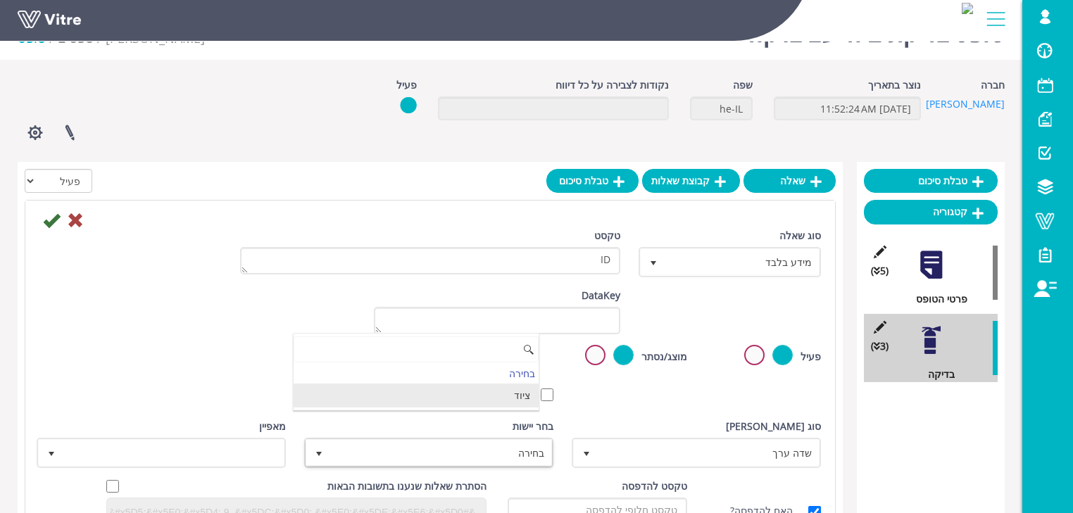
click at [475, 402] on li "ציוד" at bounding box center [417, 396] width 246 height 24
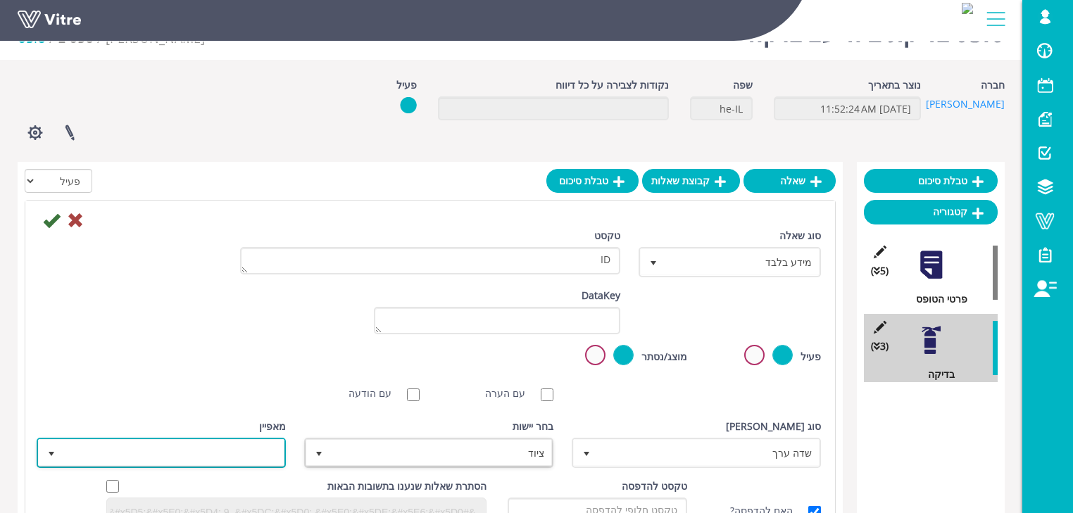
click at [251, 451] on span at bounding box center [173, 452] width 221 height 25
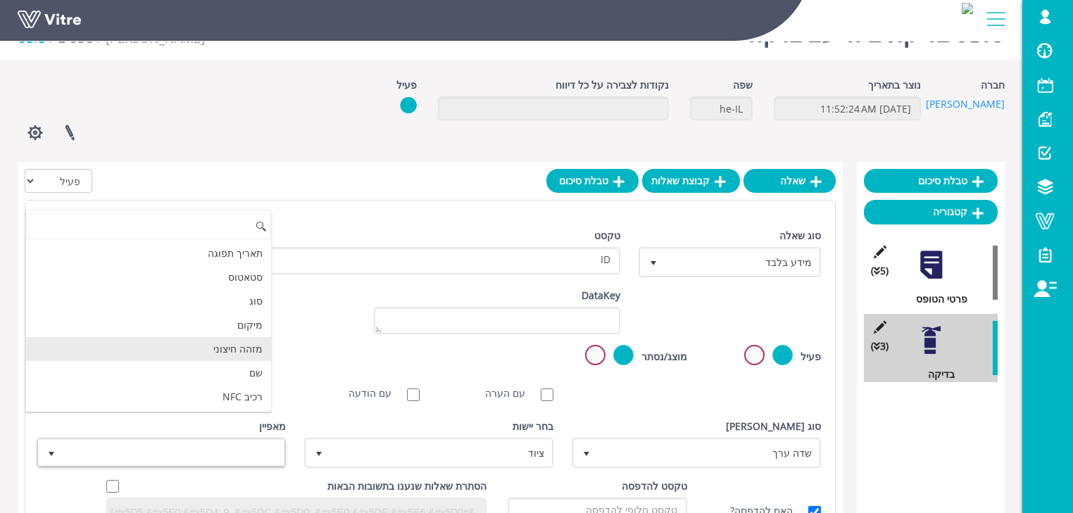
click at [251, 342] on li "מזהה חיצוני" at bounding box center [149, 349] width 246 height 24
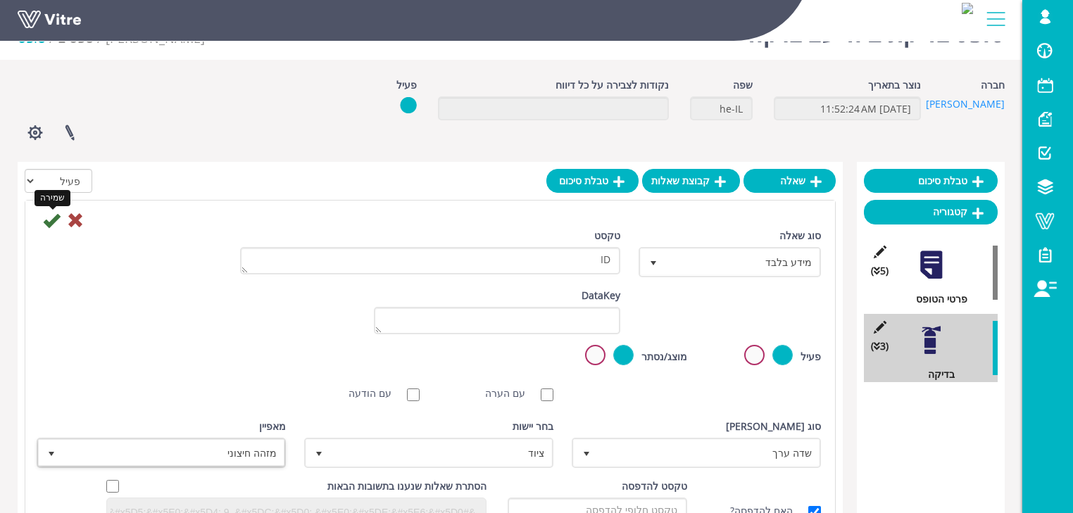
click at [51, 220] on icon at bounding box center [51, 220] width 17 height 17
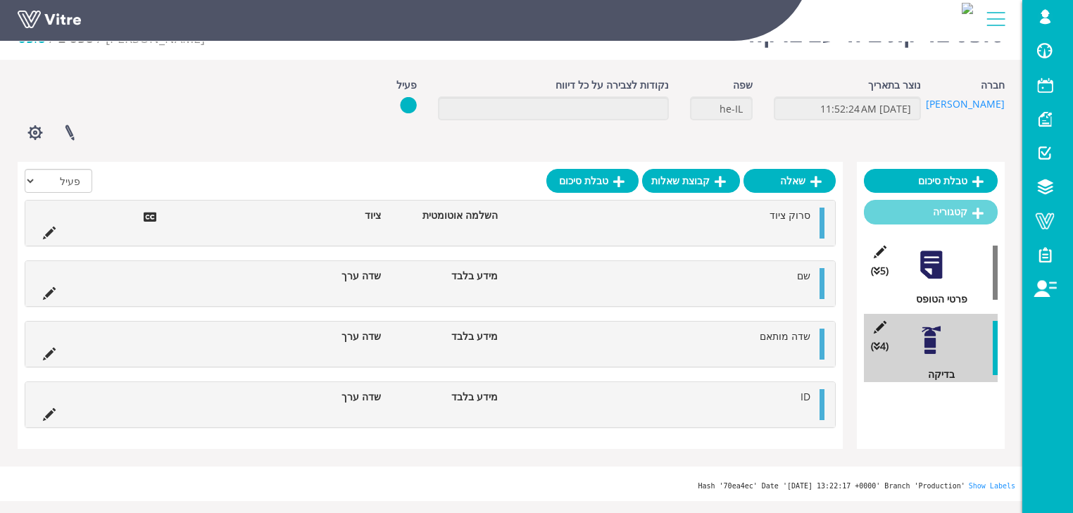
scroll to position [0, 0]
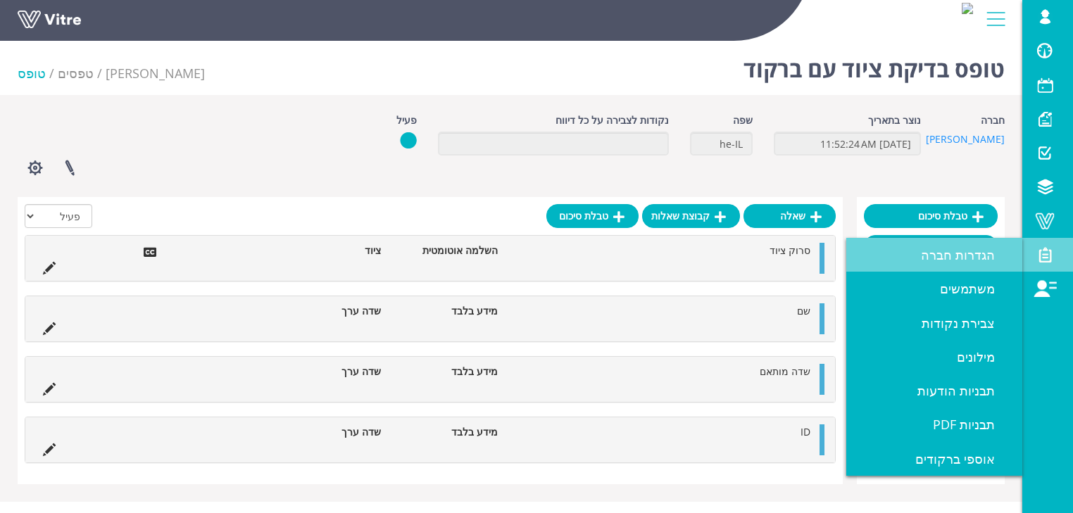
click at [949, 250] on span "הגדרות חברה" at bounding box center [966, 255] width 91 height 17
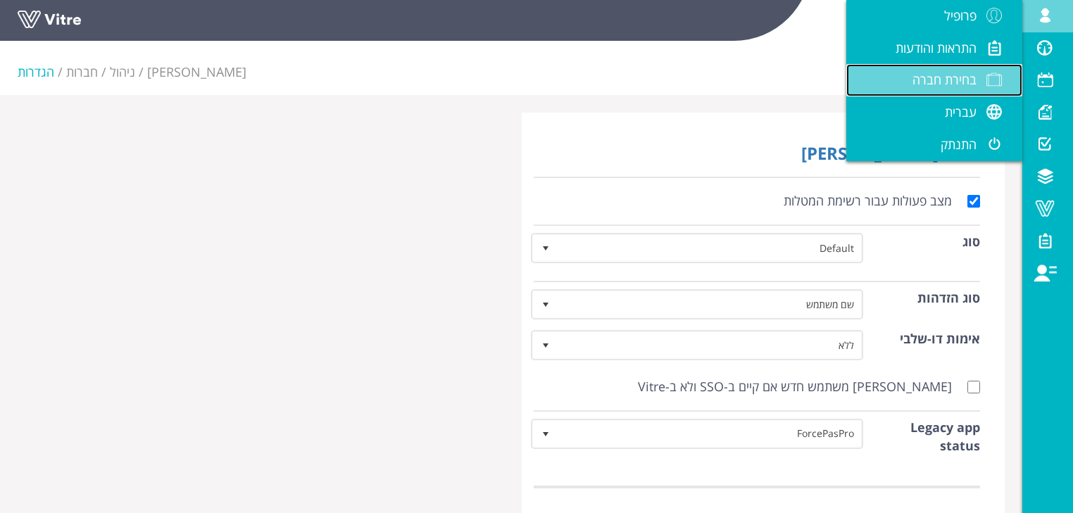
click at [959, 76] on span "בחירת חברה" at bounding box center [945, 79] width 64 height 17
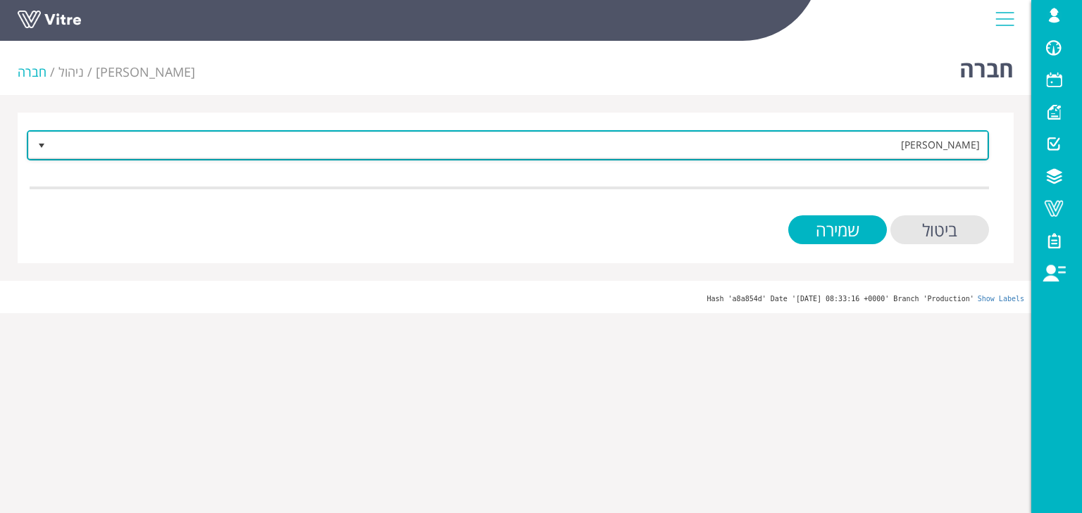
click at [861, 147] on span "[PERSON_NAME]" at bounding box center [521, 144] width 934 height 25
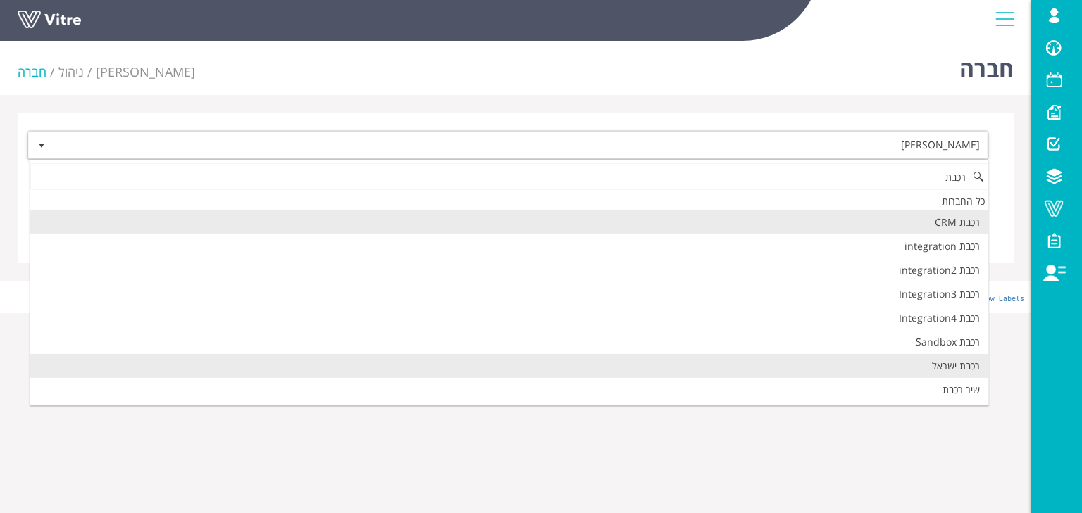
click at [963, 360] on li "רכבת ישראל" at bounding box center [509, 366] width 958 height 24
type input "רכבת"
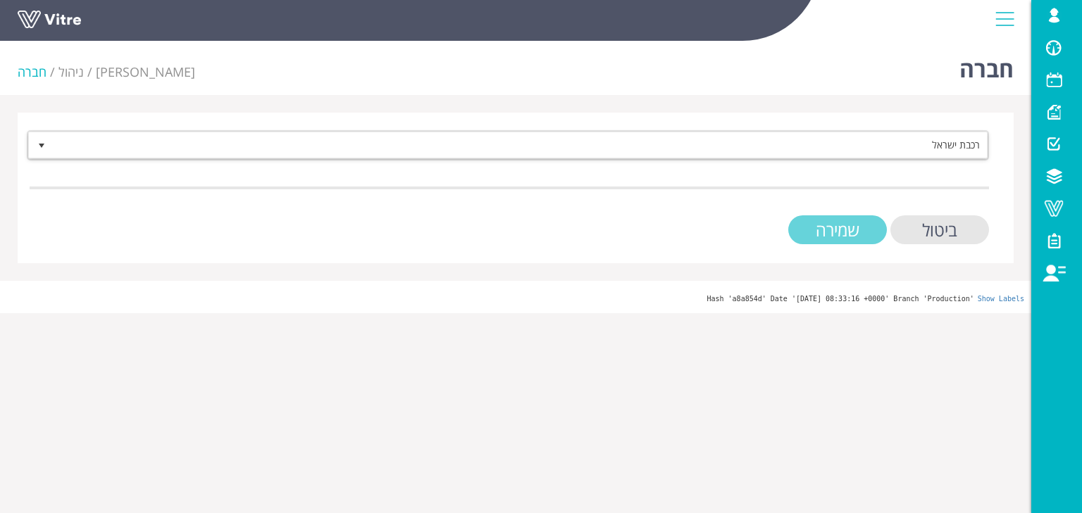
click at [837, 230] on input "שמירה" at bounding box center [837, 230] width 99 height 29
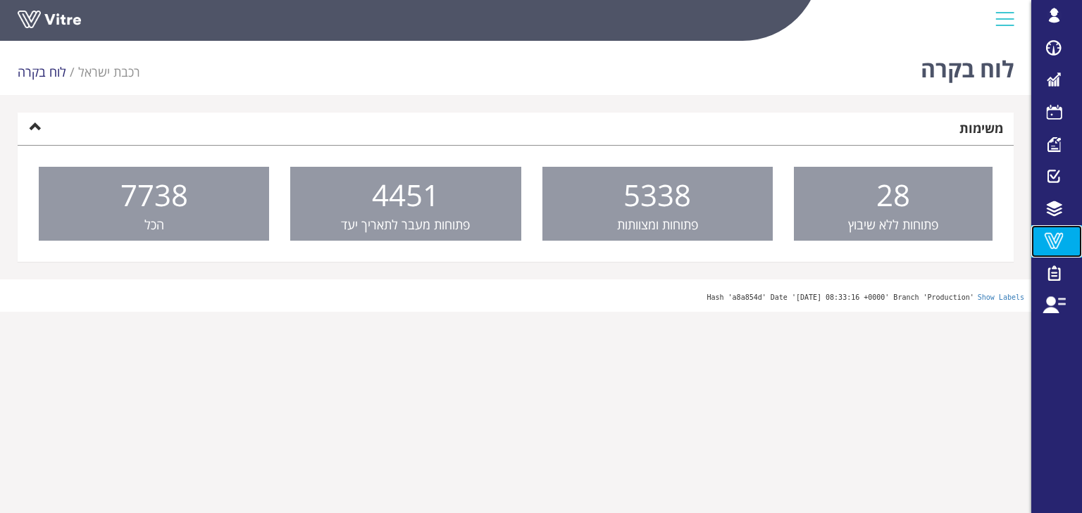
click at [1059, 243] on span at bounding box center [1053, 240] width 35 height 17
